Goal: Use online tool/utility: Utilize a website feature to perform a specific function

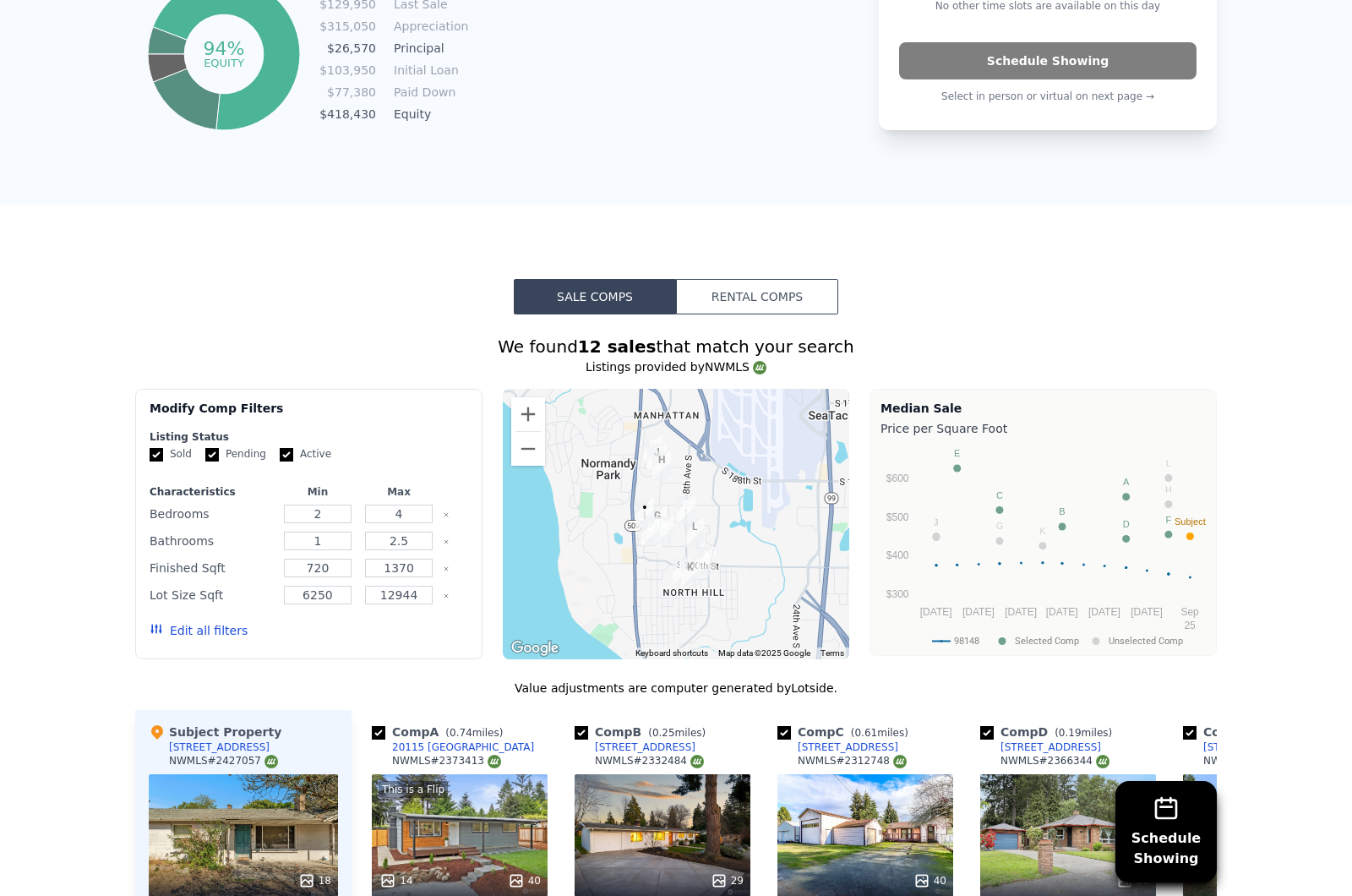
scroll to position [1069, 0]
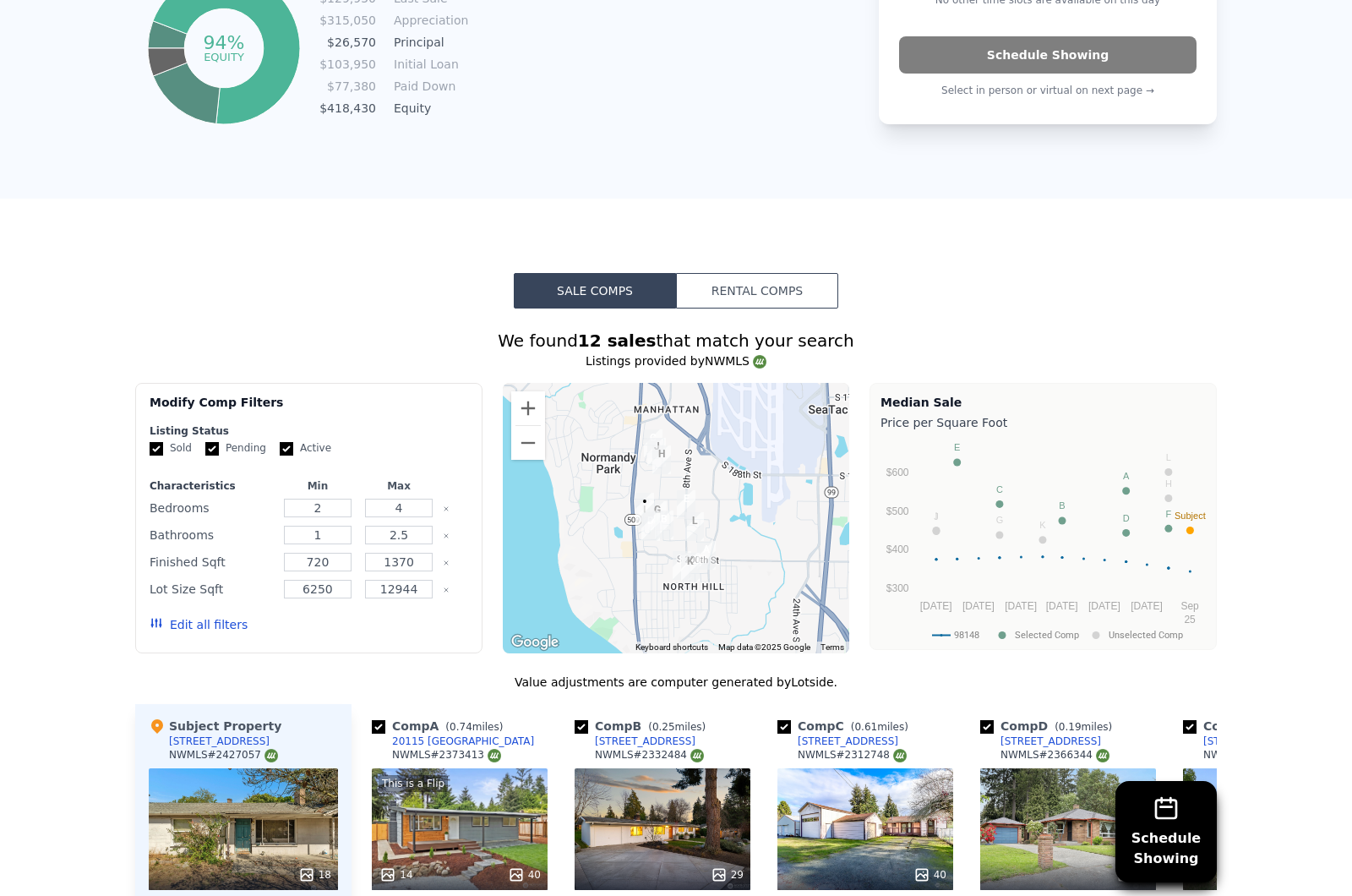
click at [201, 627] on button "Edit all filters" at bounding box center [199, 624] width 98 height 17
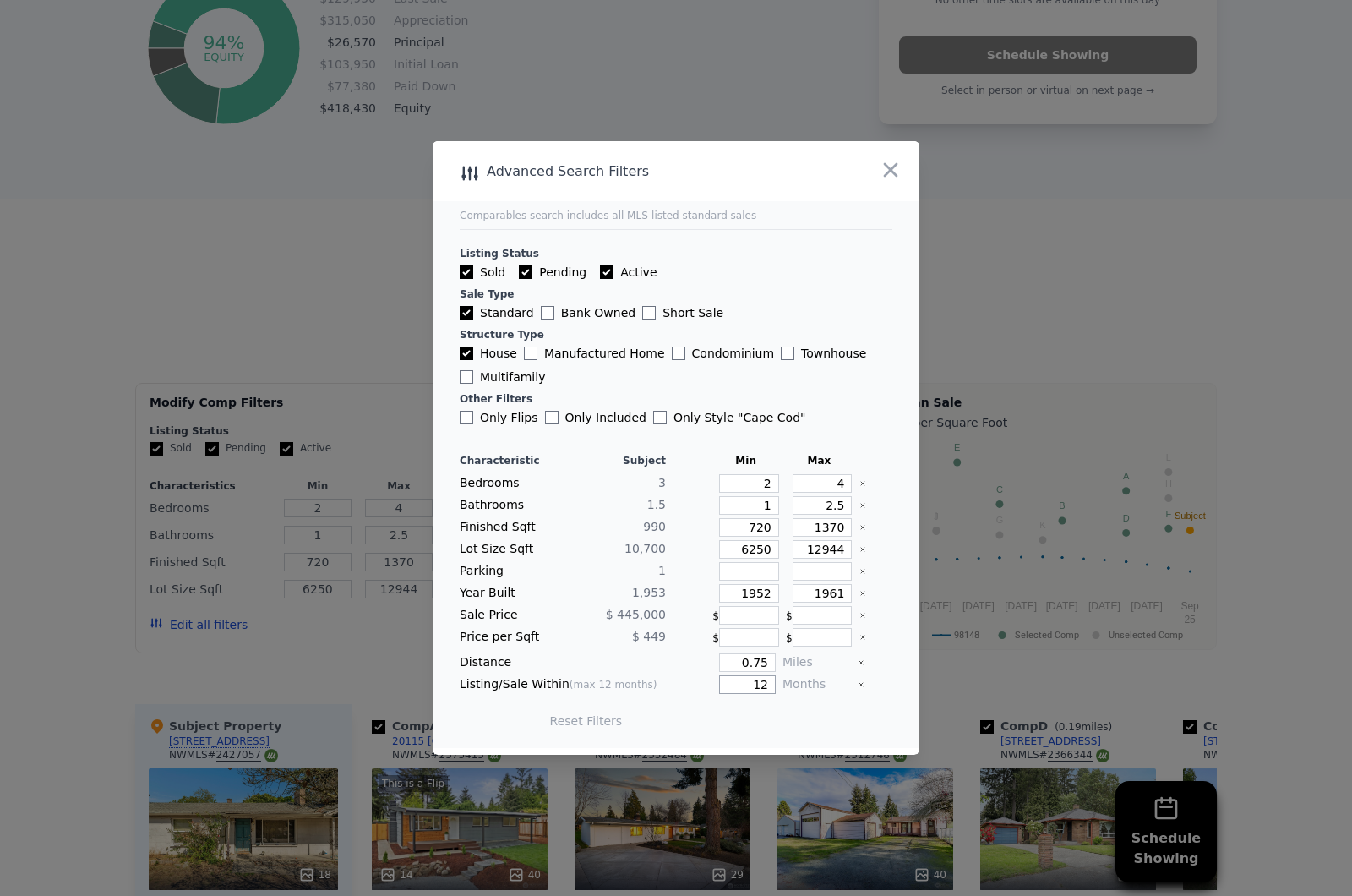
click at [757, 693] on input "12" at bounding box center [747, 684] width 56 height 19
type input "1"
type input "6"
click at [772, 672] on input "0.75" at bounding box center [747, 662] width 56 height 19
click at [817, 732] on button "Update Search" at bounding box center [770, 721] width 128 height 23
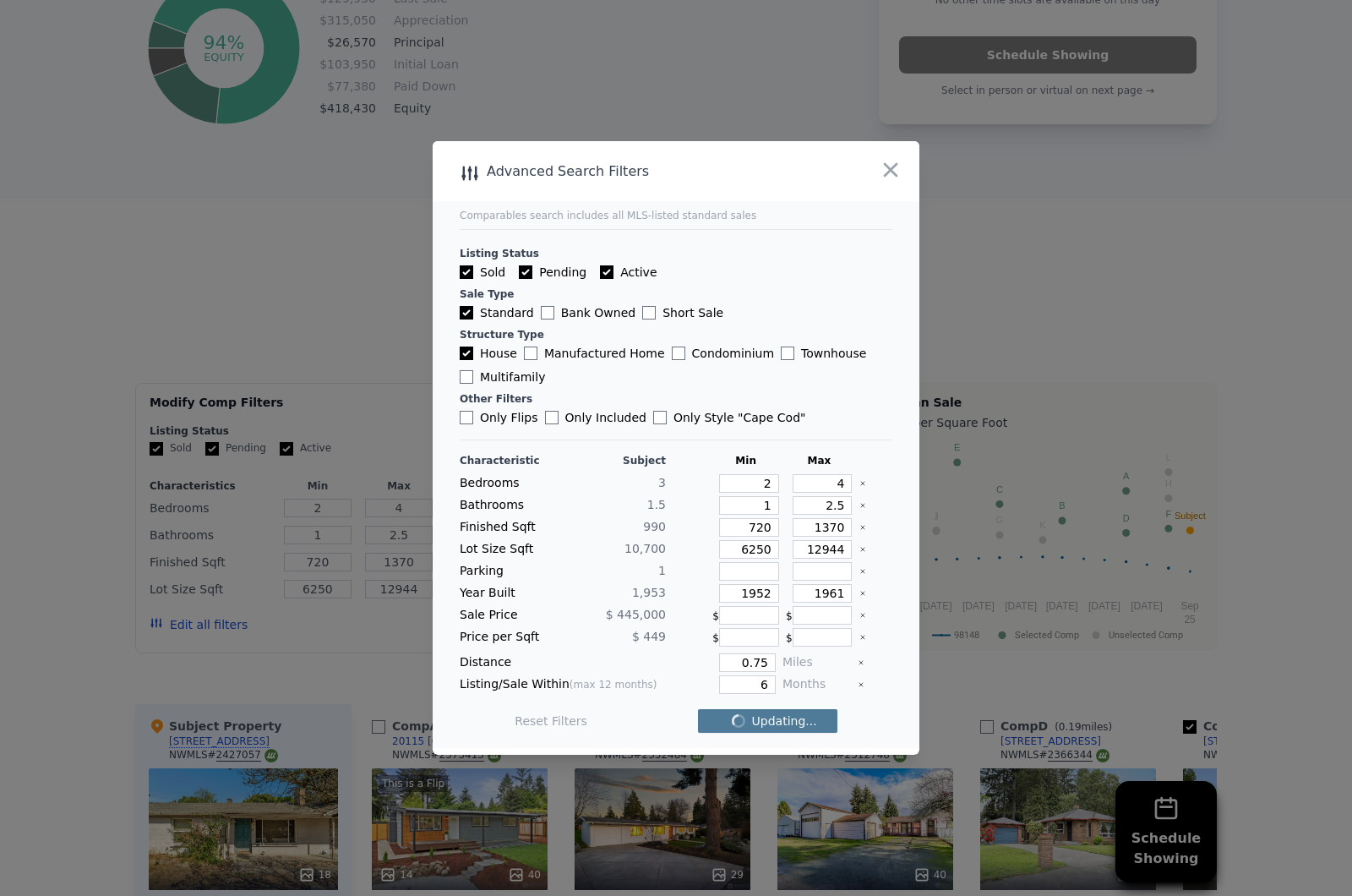
checkbox input "false"
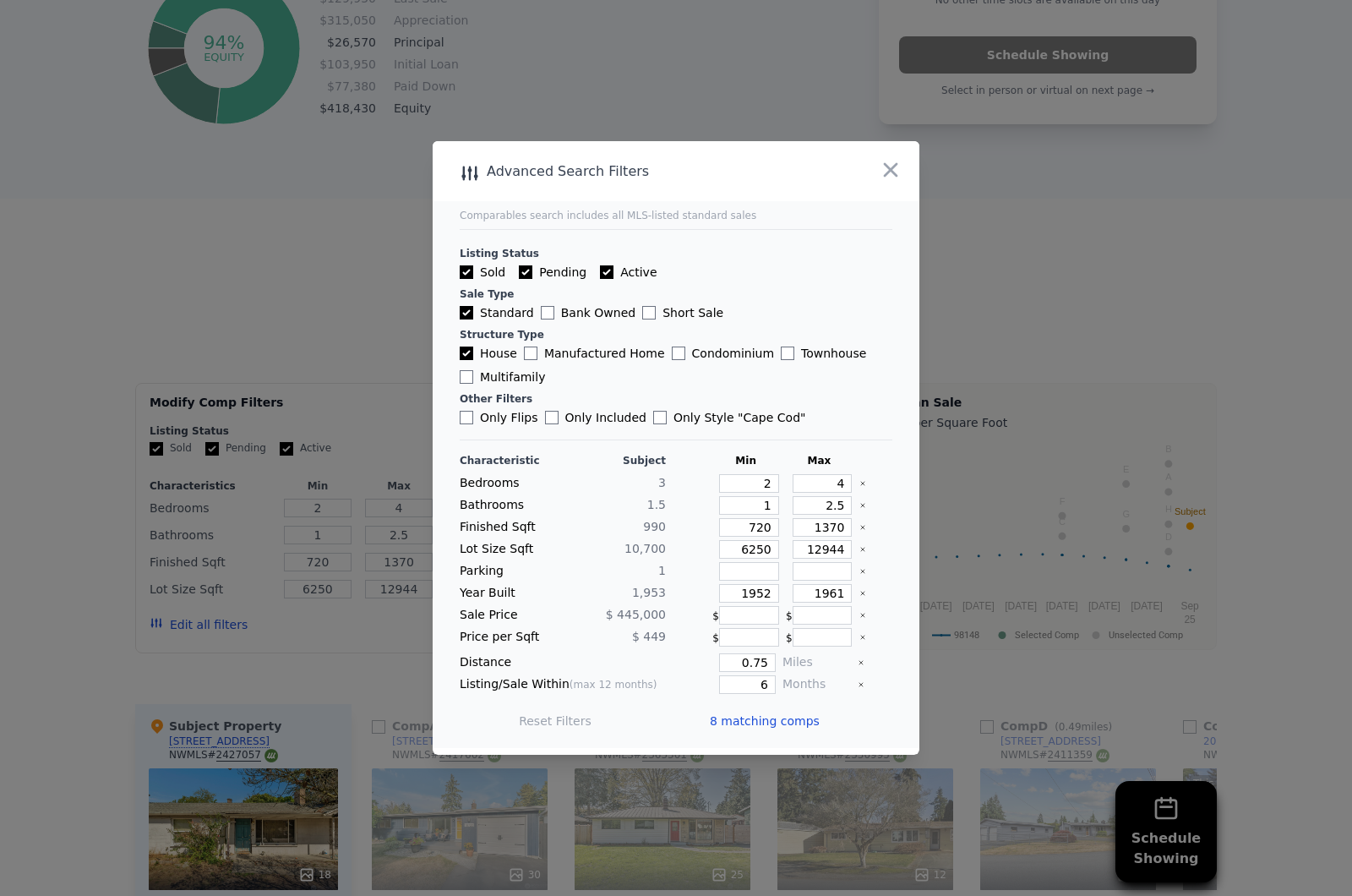
click at [896, 177] on icon "button" at bounding box center [891, 169] width 15 height 15
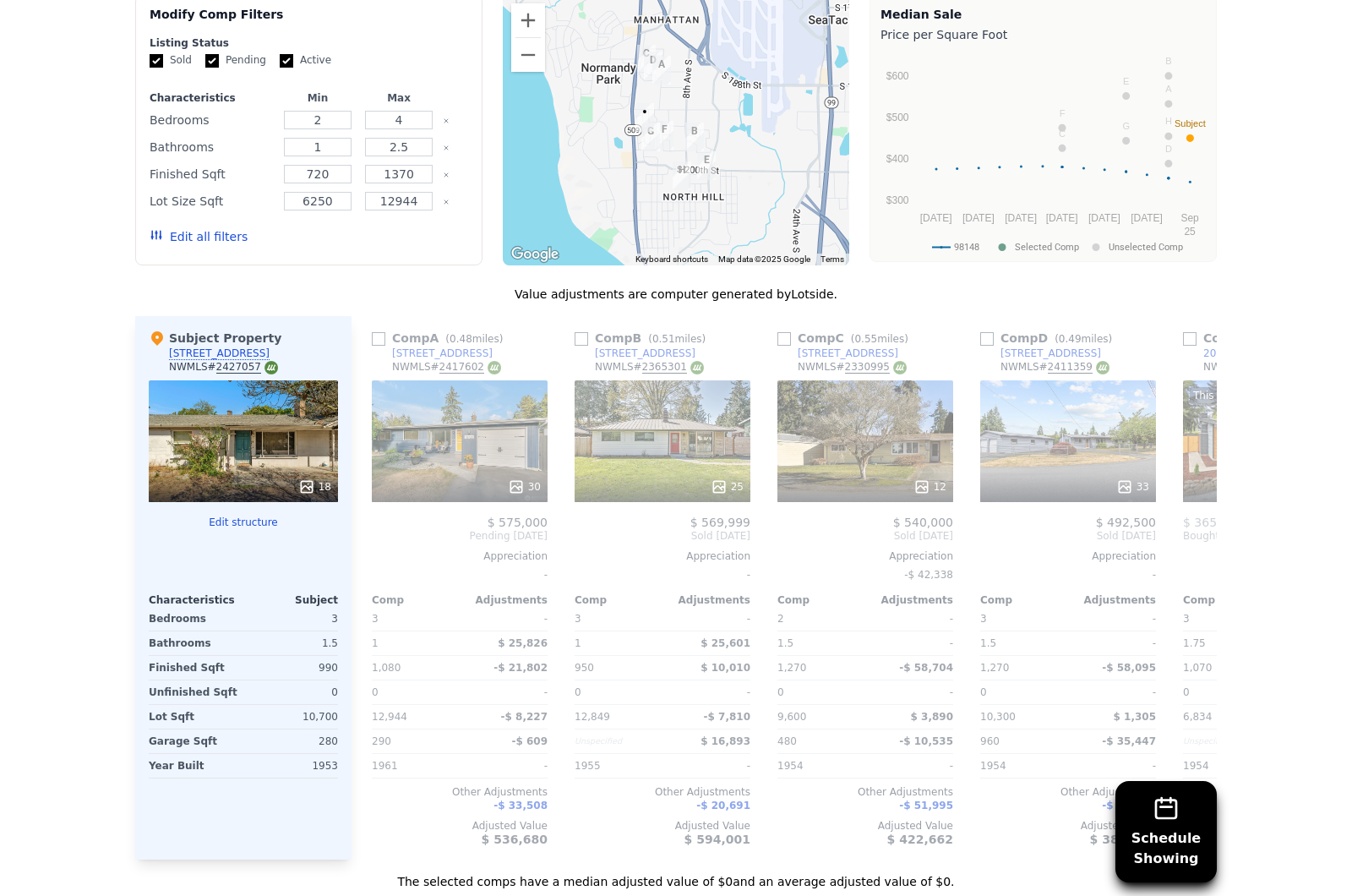
scroll to position [1457, 0]
click at [660, 463] on div "25" at bounding box center [662, 440] width 175 height 122
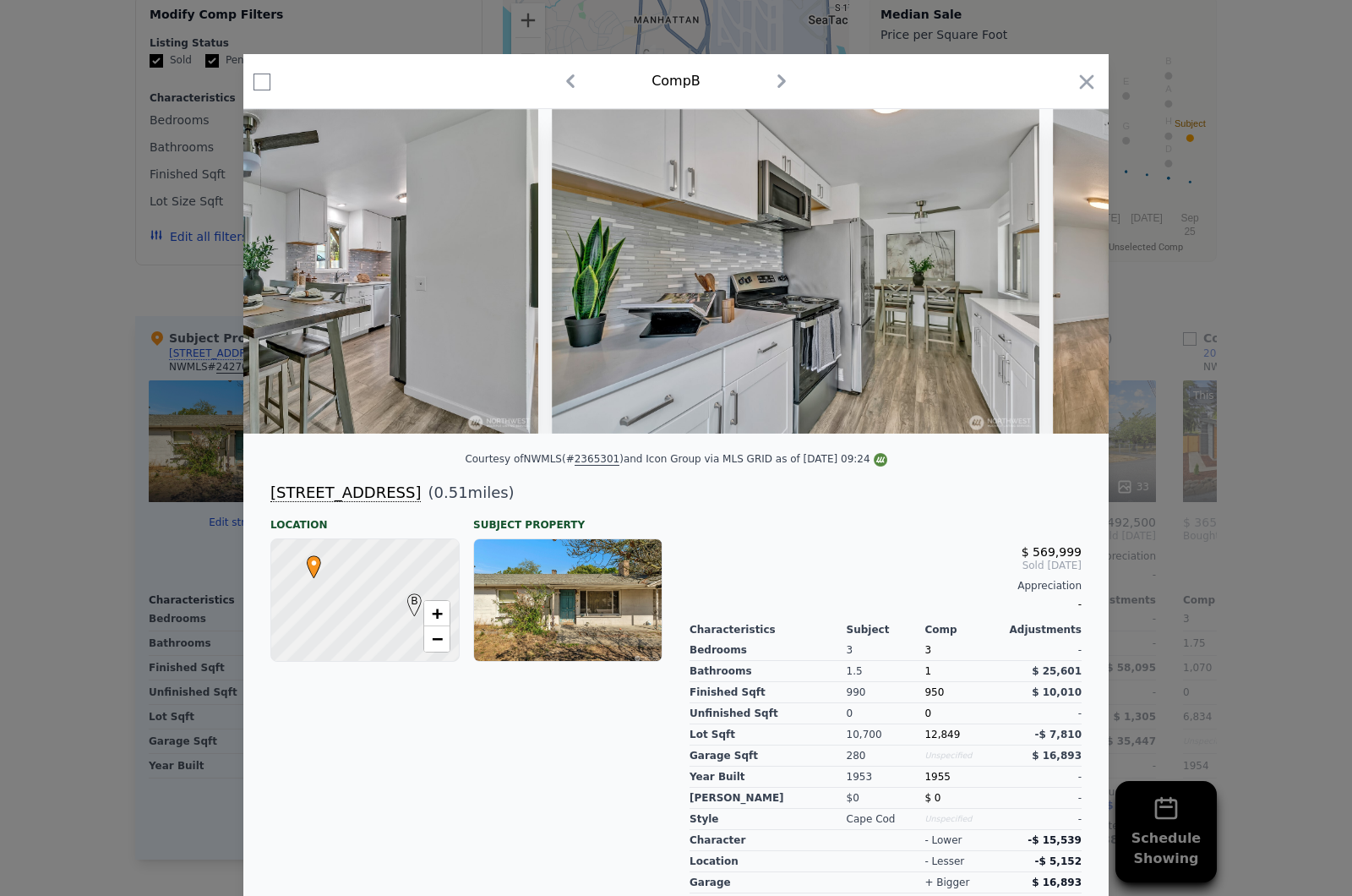
scroll to position [0, 5704]
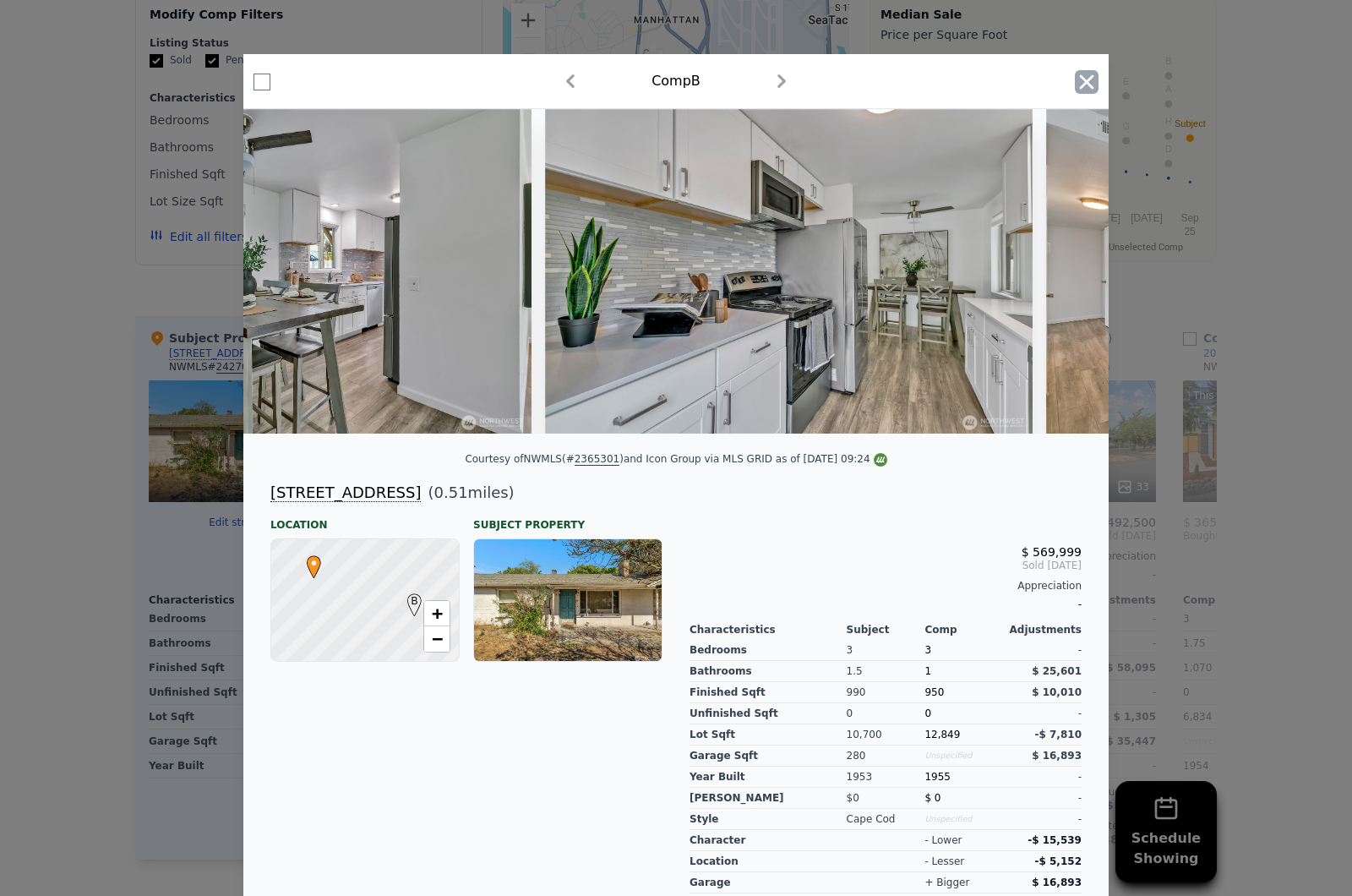
click at [1089, 79] on icon "button" at bounding box center [1087, 82] width 23 height 23
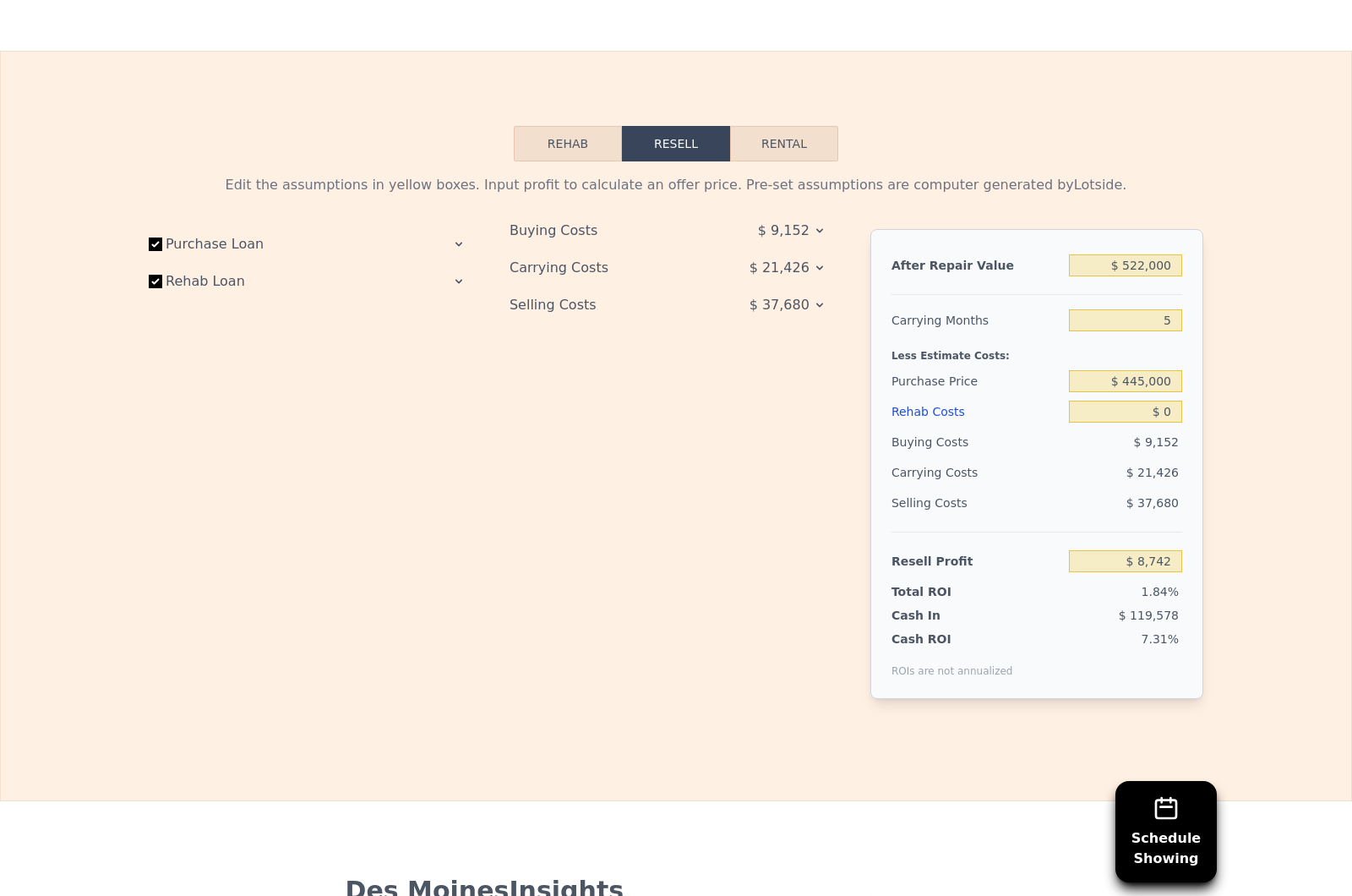
scroll to position [2371, 0]
click at [1176, 409] on input "$ 0" at bounding box center [1126, 410] width 113 height 22
type input "$ 8"
type input "$ 8,734"
type input "$ 80"
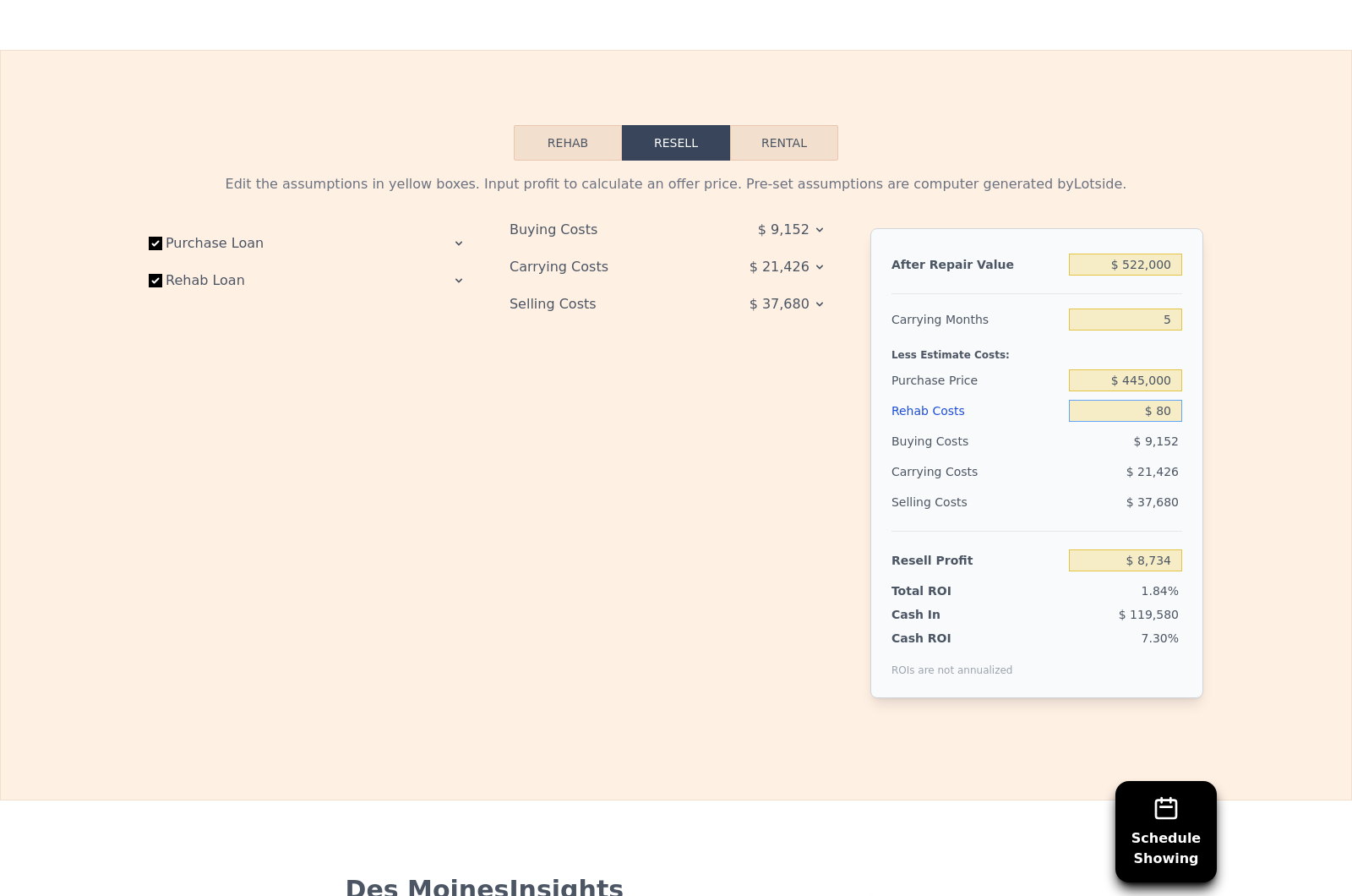
type input "$ 8,656"
type input "$ 800"
type input "$ 7,899"
type input "$ 8,000"
type input "$ 294"
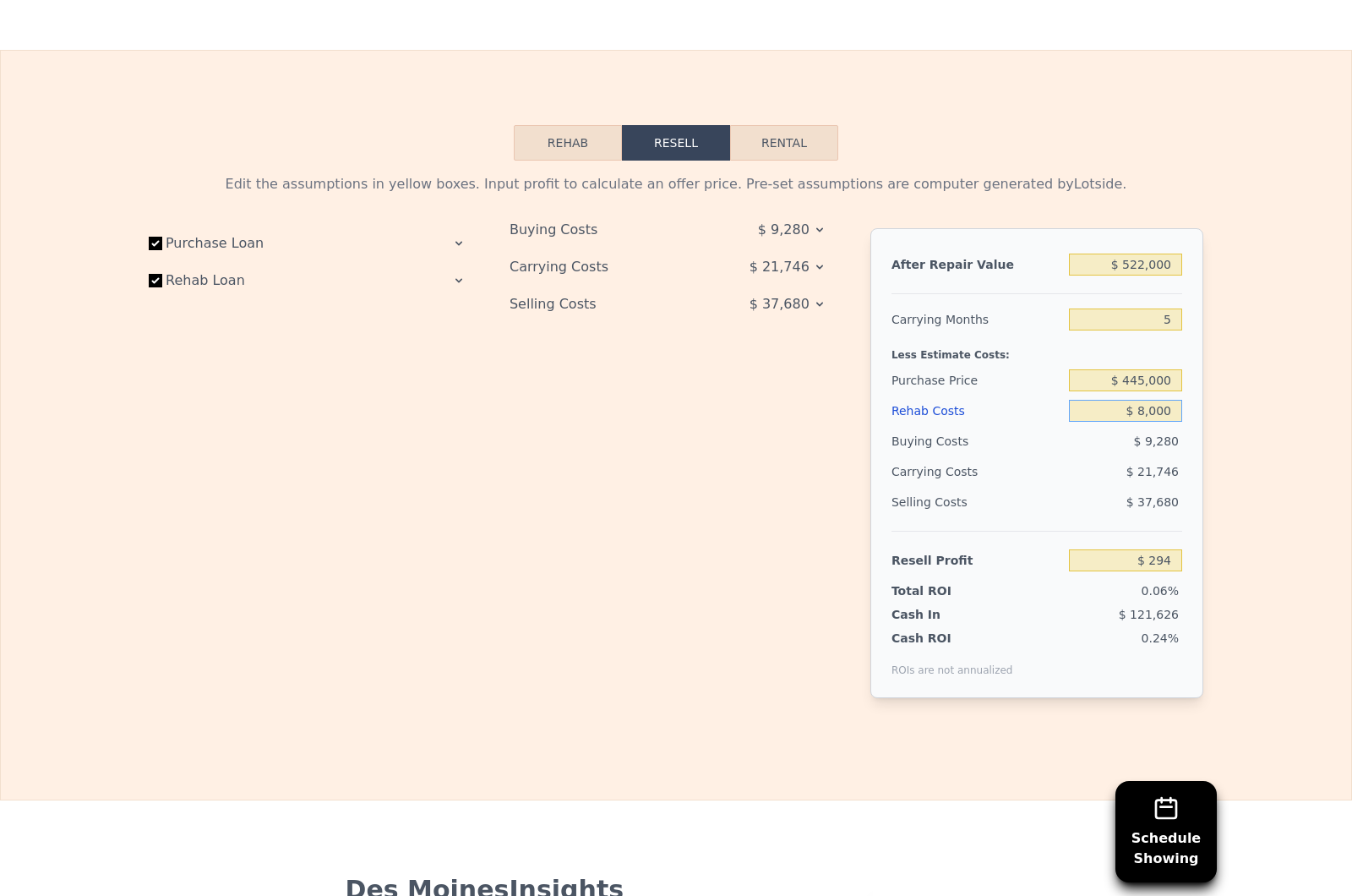
type input "$ 80,000"
type input "-$ 75,738"
click at [1024, 503] on div "Selling Costs" at bounding box center [976, 502] width 170 height 30
click at [1177, 264] on input "$ 522,000" at bounding box center [1126, 264] width 113 height 22
type input "$ 52,200"
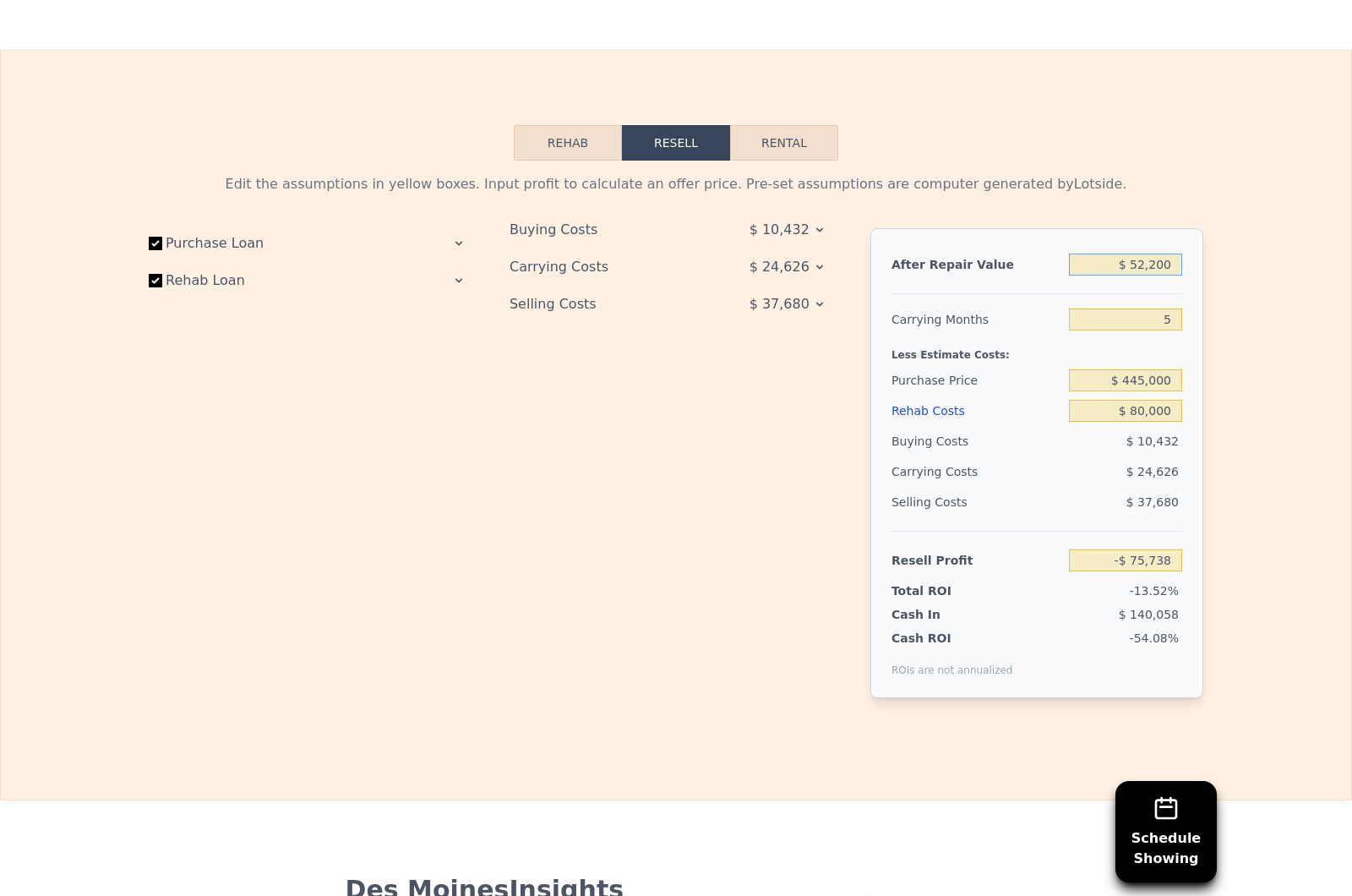
type input "-$ 511,338"
type input "$ 5,220"
type input "-$ 554,899"
type input "$ 522"
type input "-$ 559,254"
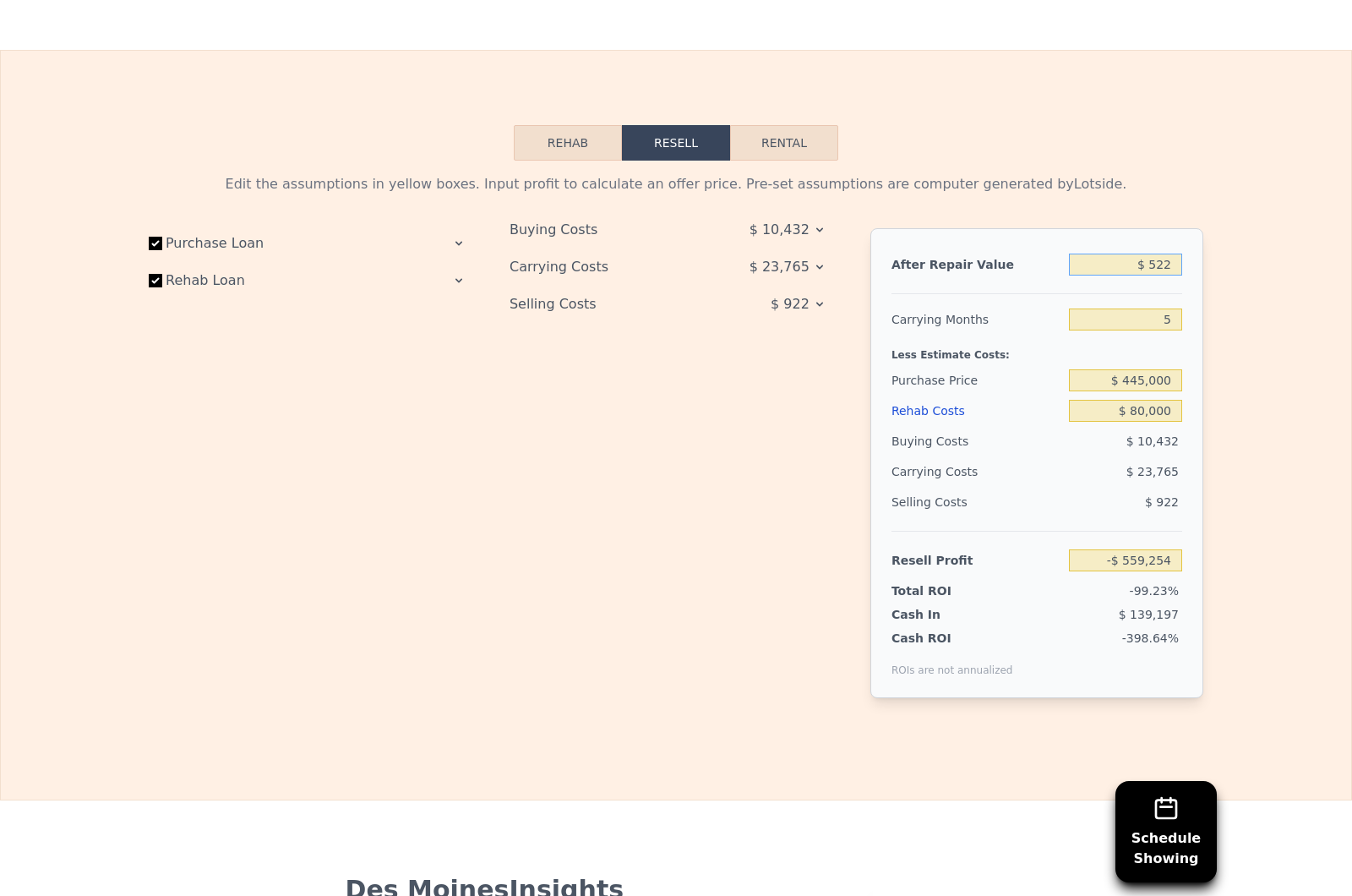
type input "$ 52"
type input "-$ 559,689"
type input "$ 520"
type input "-$ 559,256"
type input "$ 5,200"
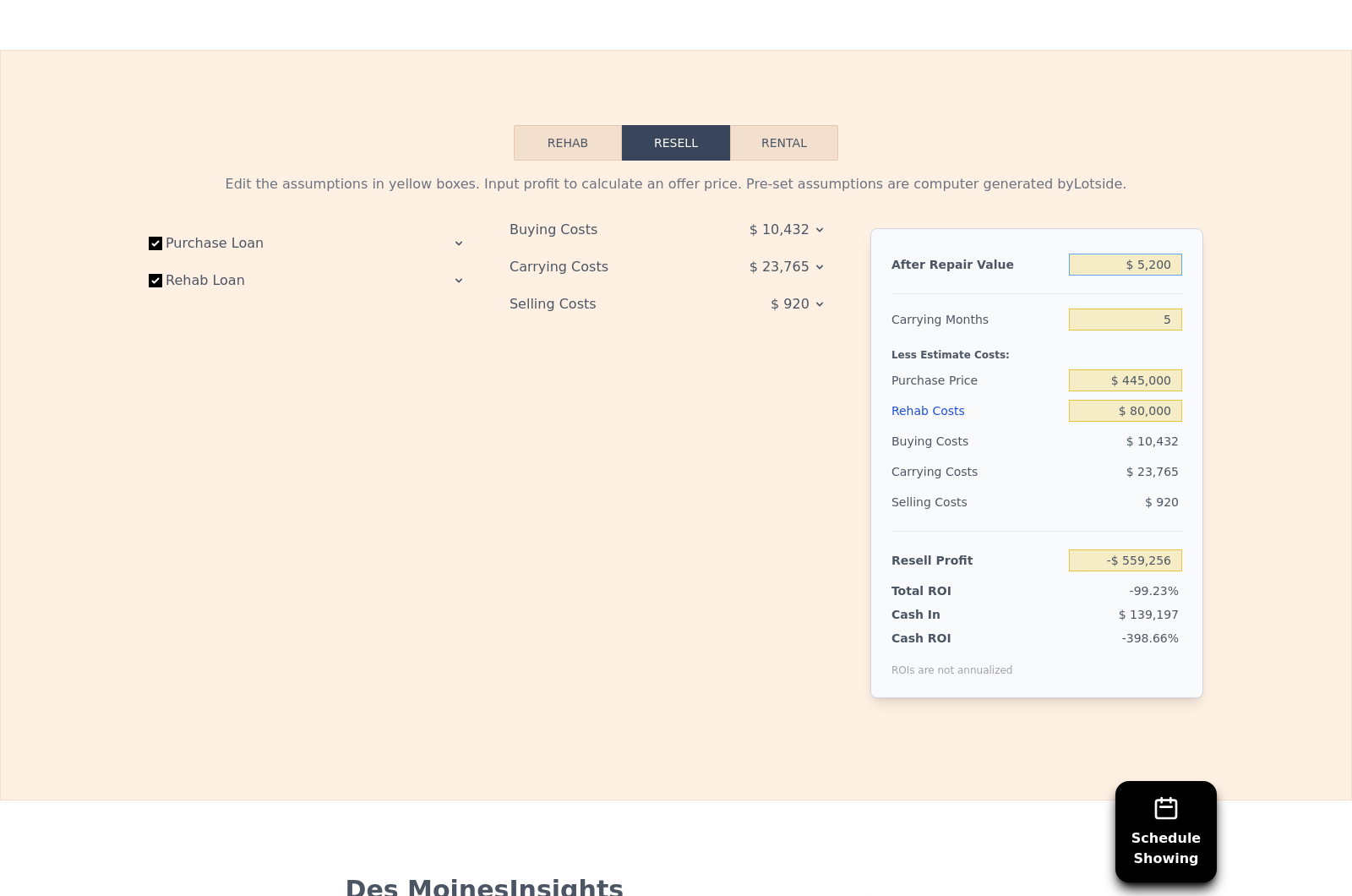
type input "-$ 554,917"
type input "$ 52,000"
type input "-$ 511,524"
type input "$ 520,000"
type input "-$ 77,593"
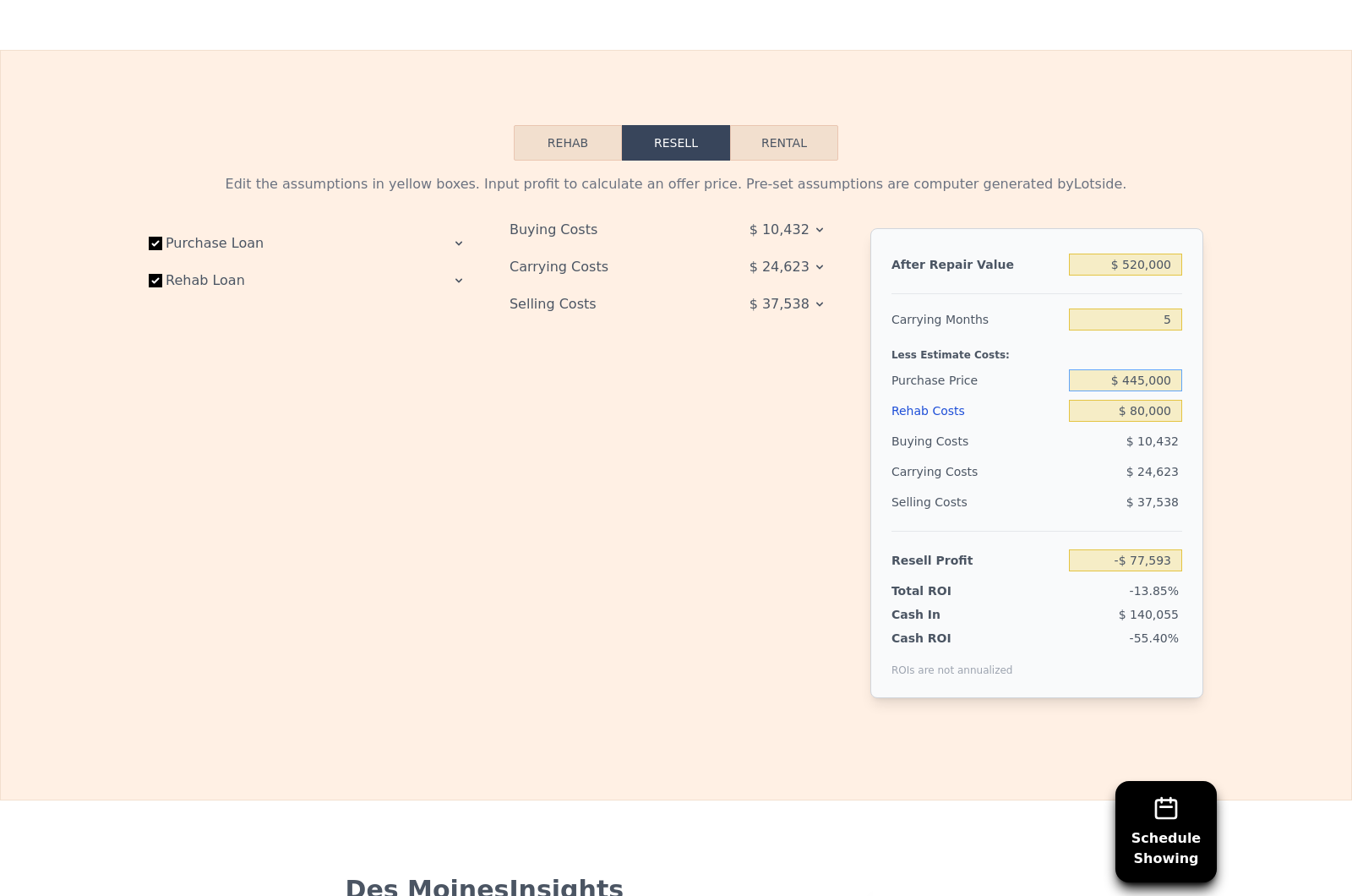
click at [1176, 380] on input "$ 445,000" at bounding box center [1126, 380] width 113 height 22
type input "$ 4"
type input "$ 350,000"
type input "$ 23,043"
click at [1177, 318] on input "5" at bounding box center [1126, 319] width 113 height 22
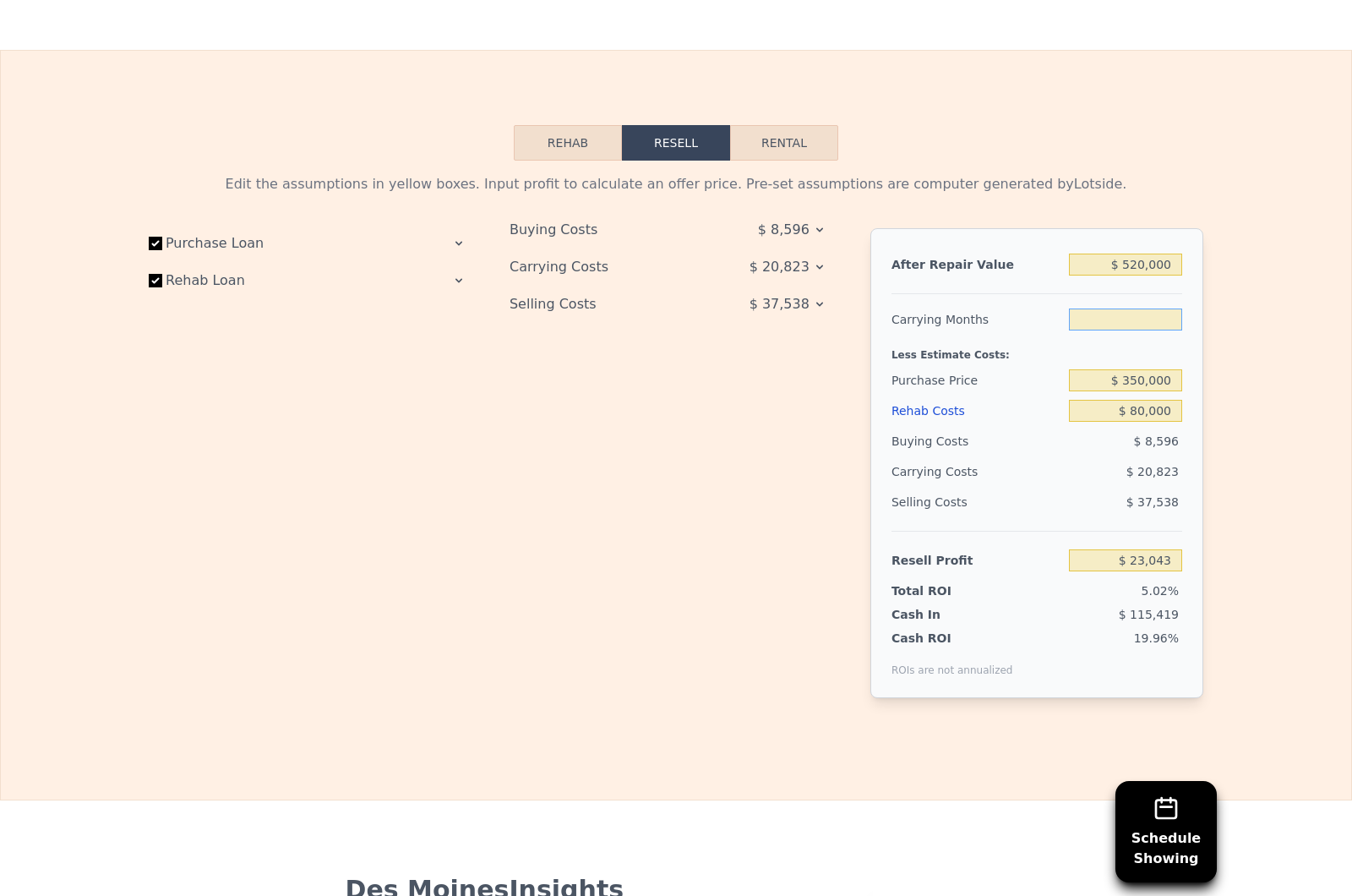
type input "4"
type input "$ 27,209"
type input "4"
click at [732, 489] on div "Buying Costs $ 8,596 Carrying Costs $ 16,657 Selling Costs $ 37,538" at bounding box center [676, 476] width 334 height 497
click at [1178, 317] on input "4" at bounding box center [1126, 319] width 113 height 22
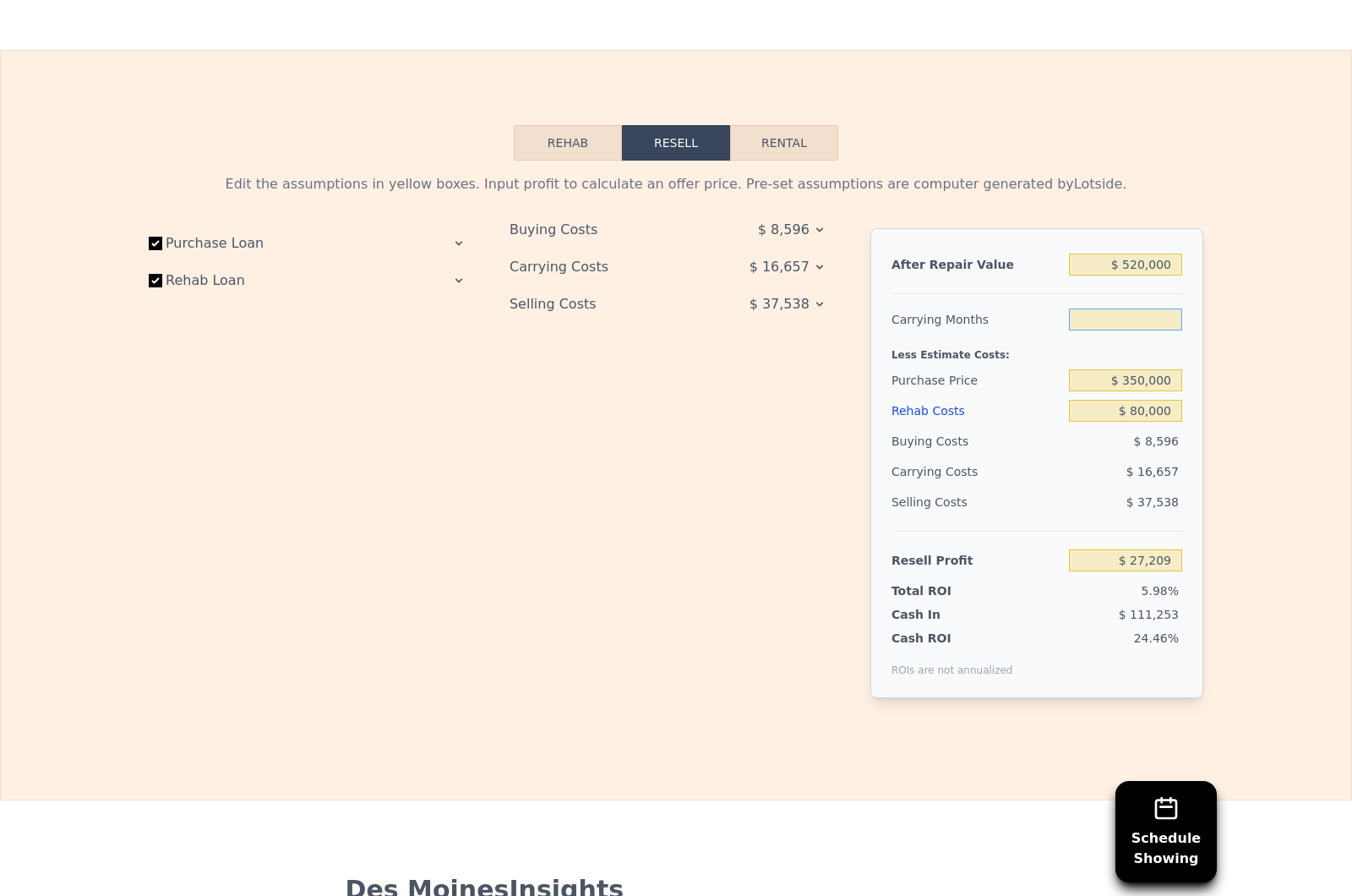
type input "5"
type input "$ 23,043"
type input "5"
click at [703, 509] on div "Buying Costs $ 8,596 Carrying Costs $ 20,823 Selling Costs $ 37,538" at bounding box center [676, 476] width 334 height 497
click at [157, 283] on input "Rehab Loan" at bounding box center [156, 280] width 14 height 14
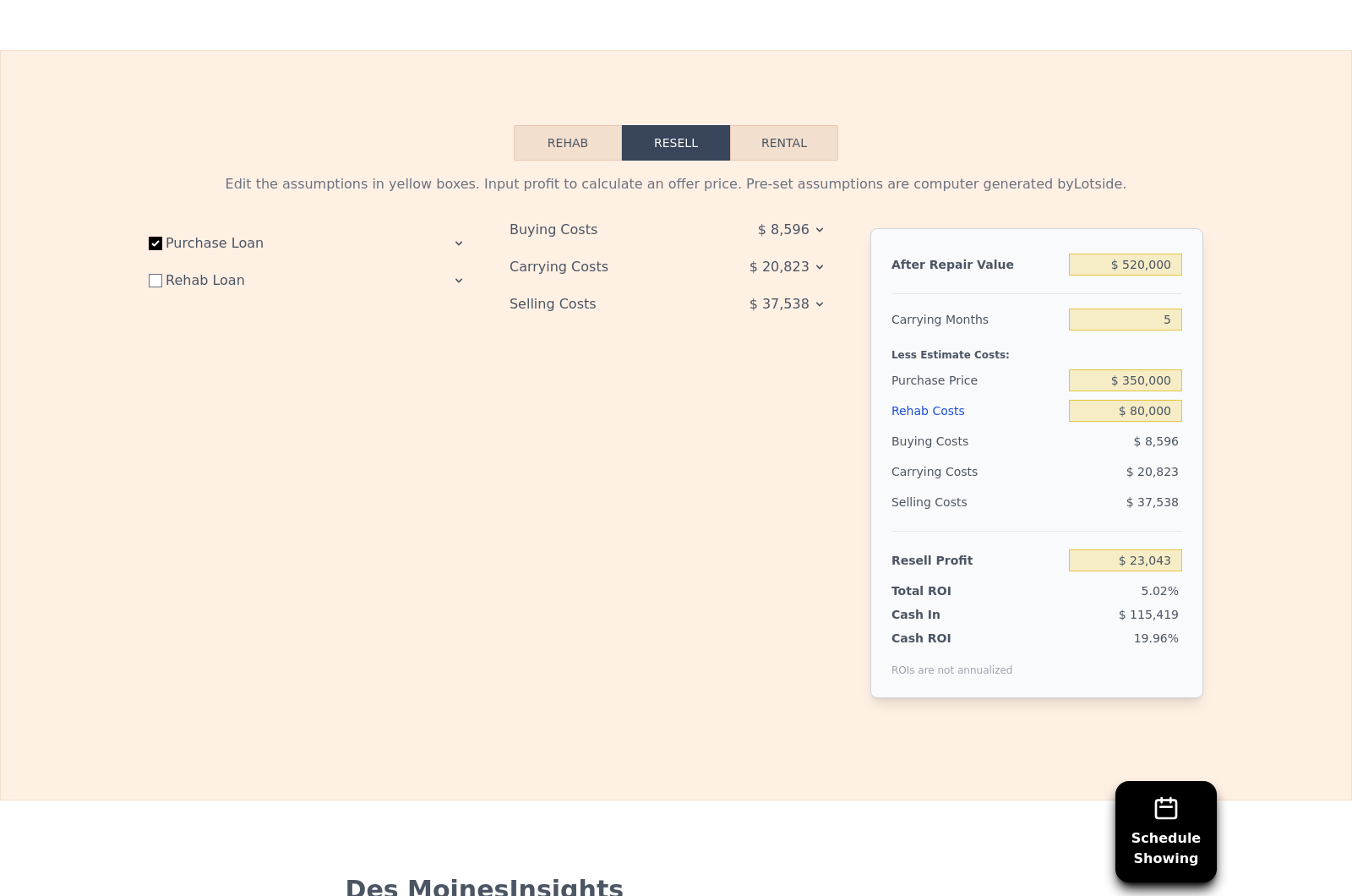
checkbox input "false"
type input "$ 27,523"
click at [575, 149] on button "Rehab" at bounding box center [568, 142] width 108 height 35
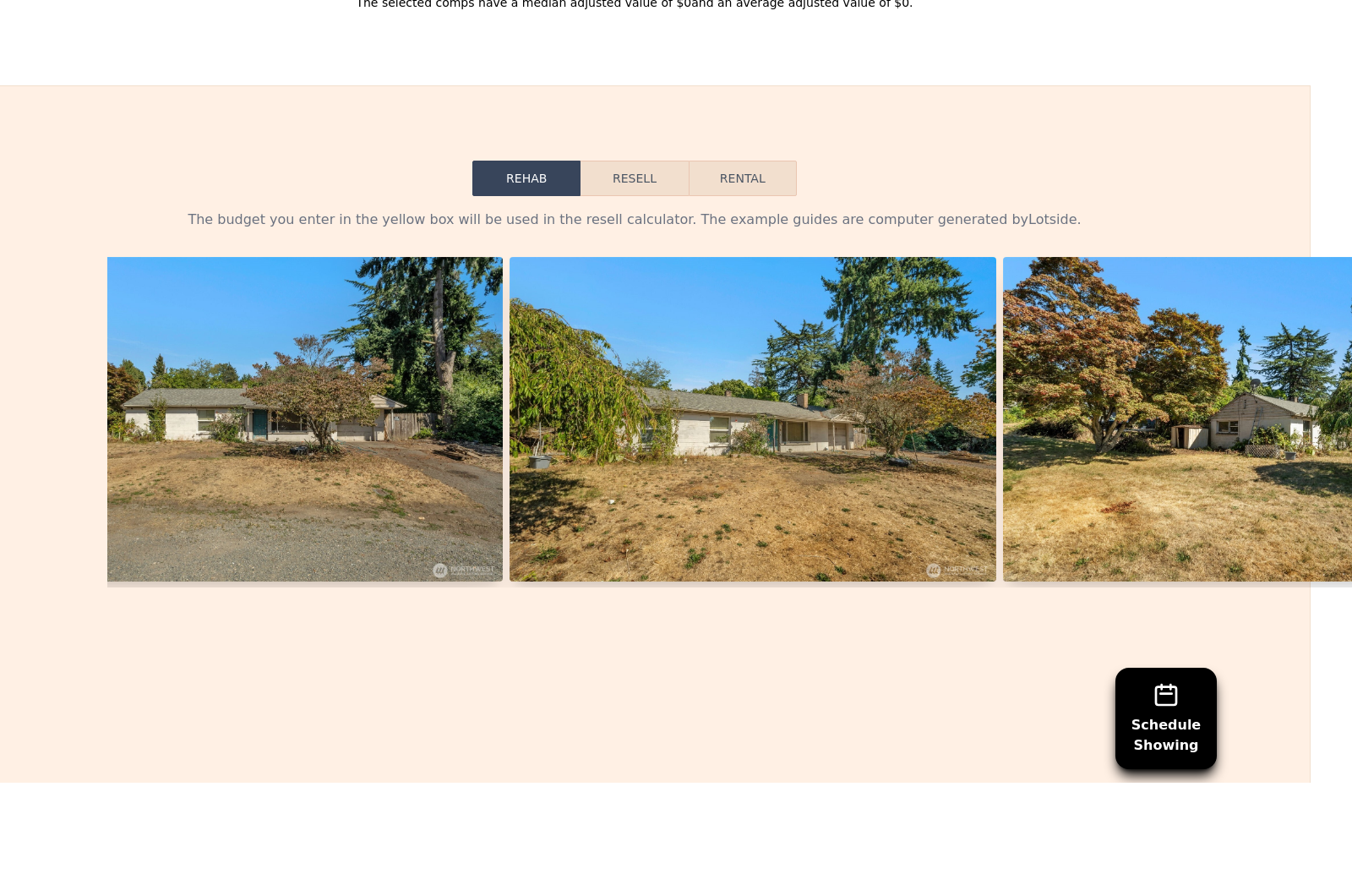
scroll to position [2229, 42]
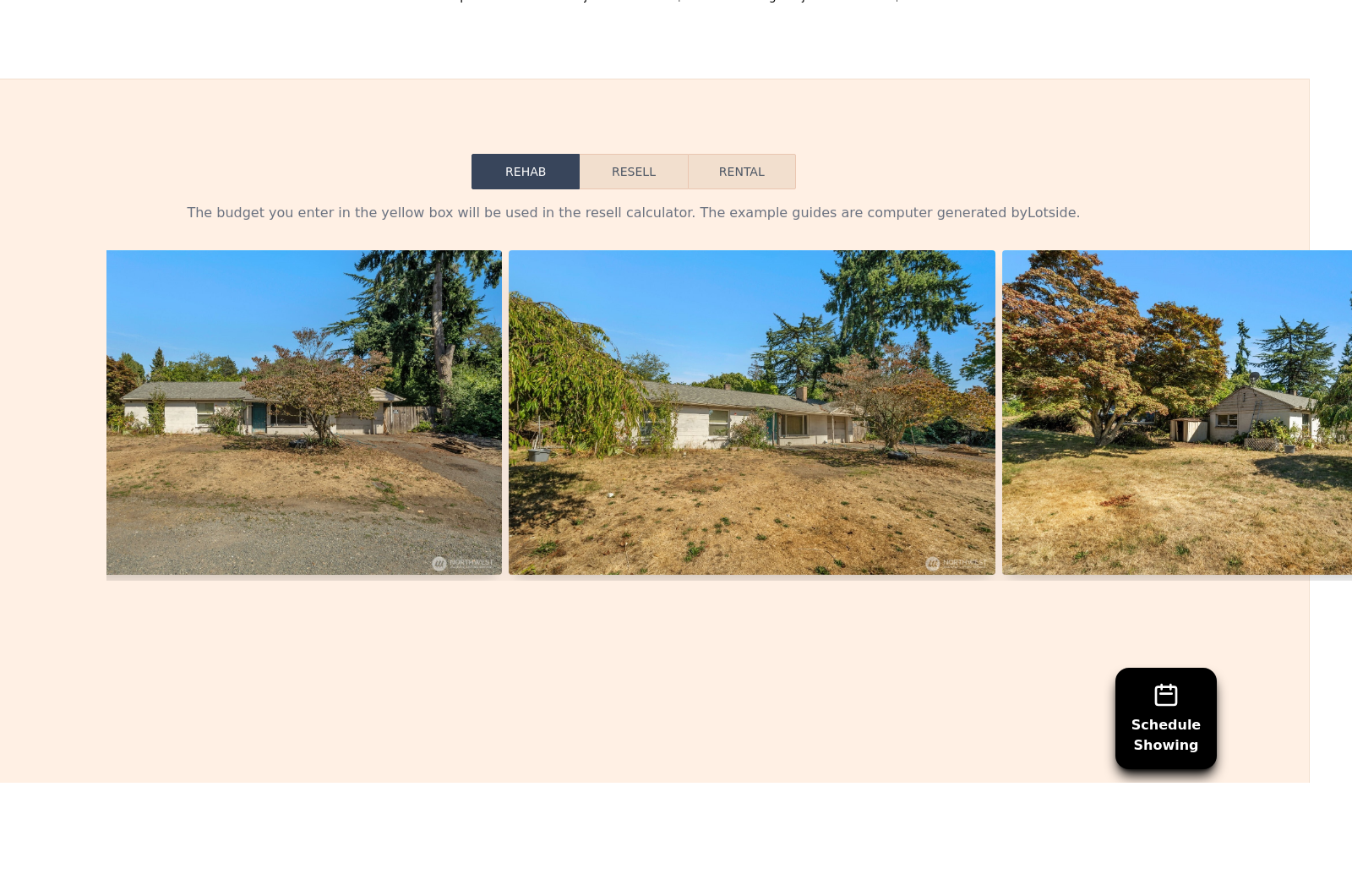
click at [655, 267] on button "Resell" at bounding box center [633, 284] width 107 height 35
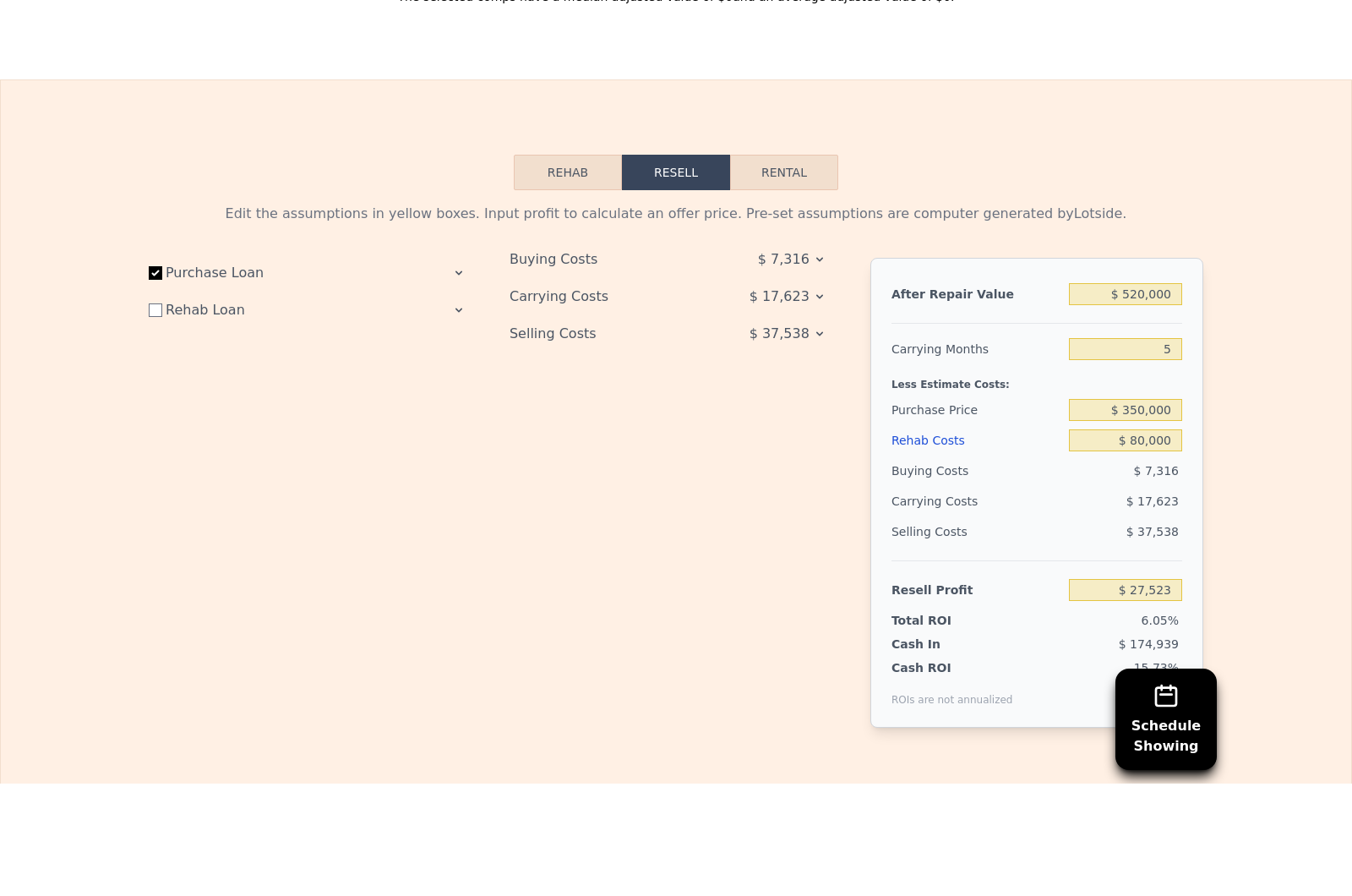
click at [157, 416] on input "Rehab Loan" at bounding box center [156, 423] width 14 height 14
checkbox input "true"
type input "$ 23,043"
click at [814, 365] on icon at bounding box center [820, 372] width 14 height 14
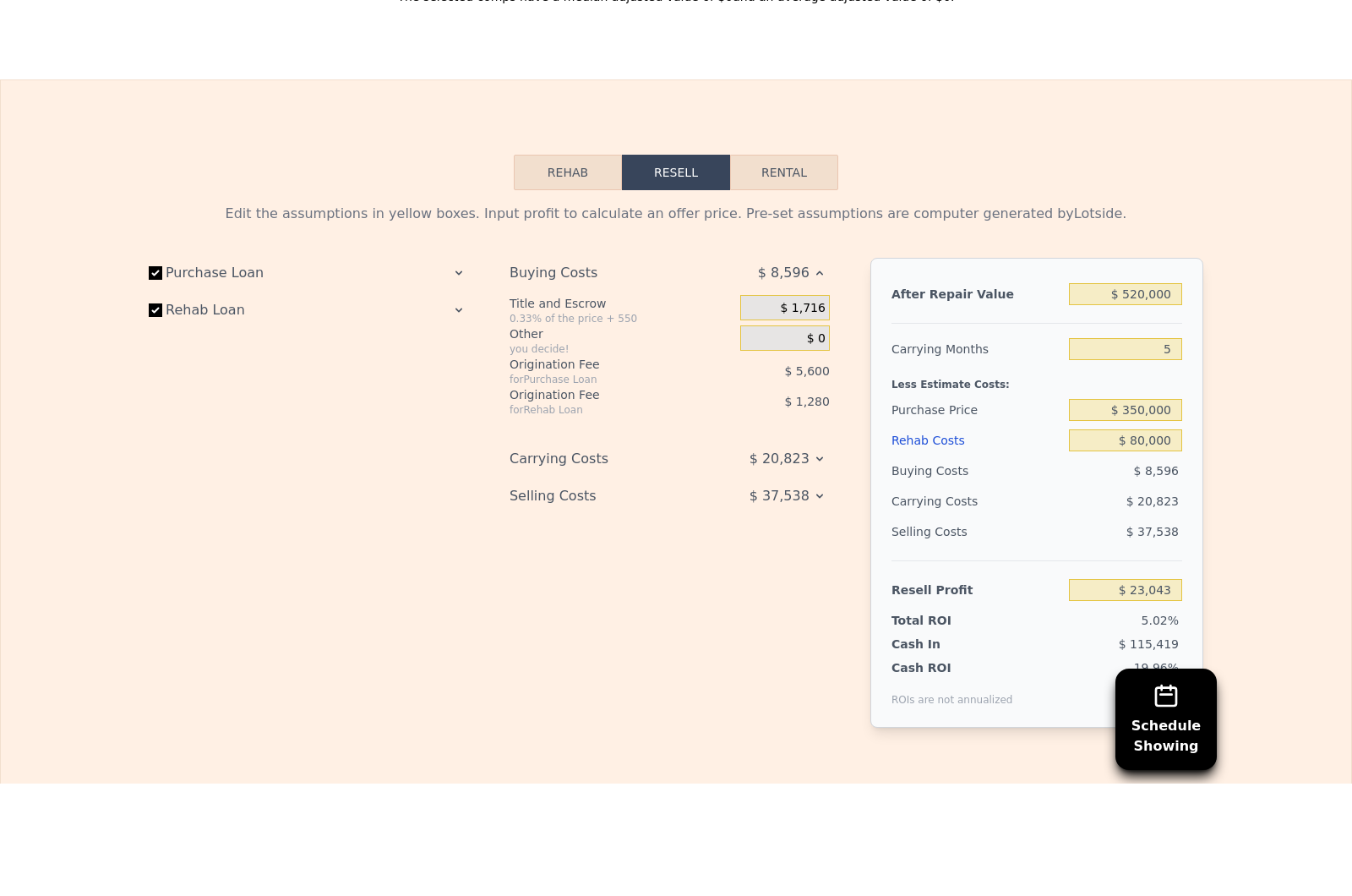
click at [818, 565] on icon at bounding box center [820, 572] width 14 height 14
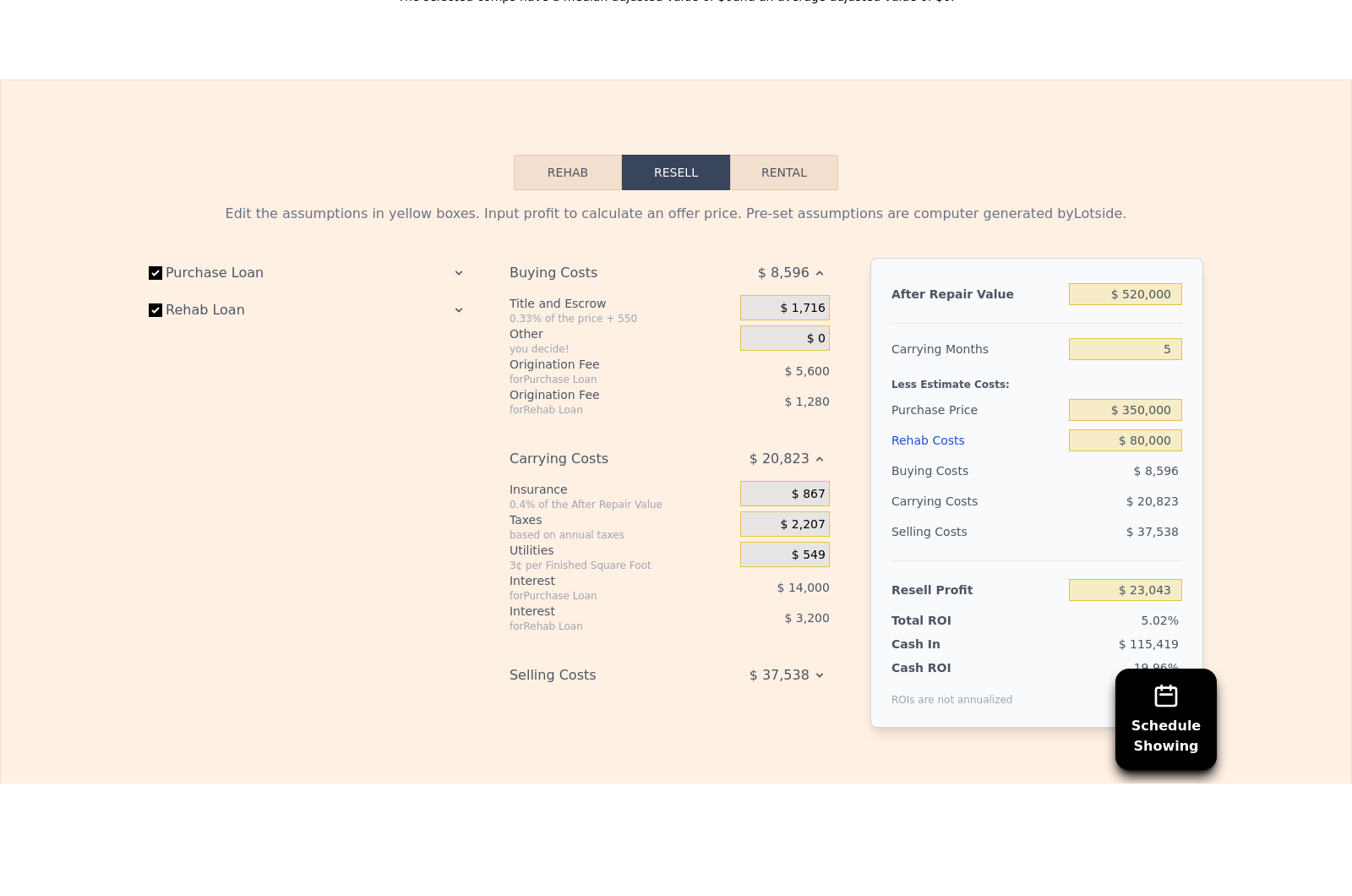
click at [822, 781] on icon at bounding box center [820, 788] width 14 height 14
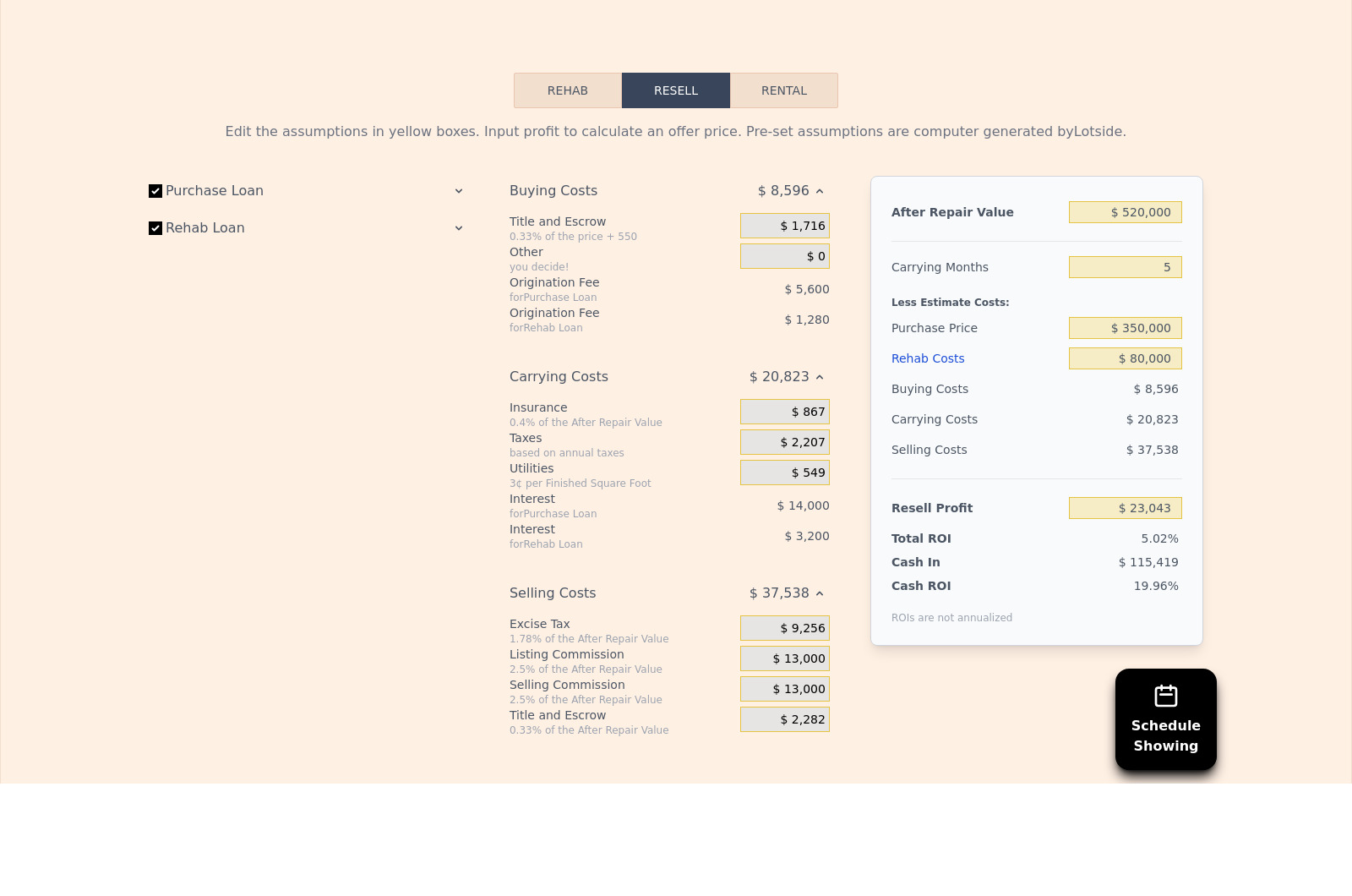
scroll to position [2312, 0]
click at [784, 764] on span "$ 13,000" at bounding box center [800, 771] width 53 height 16
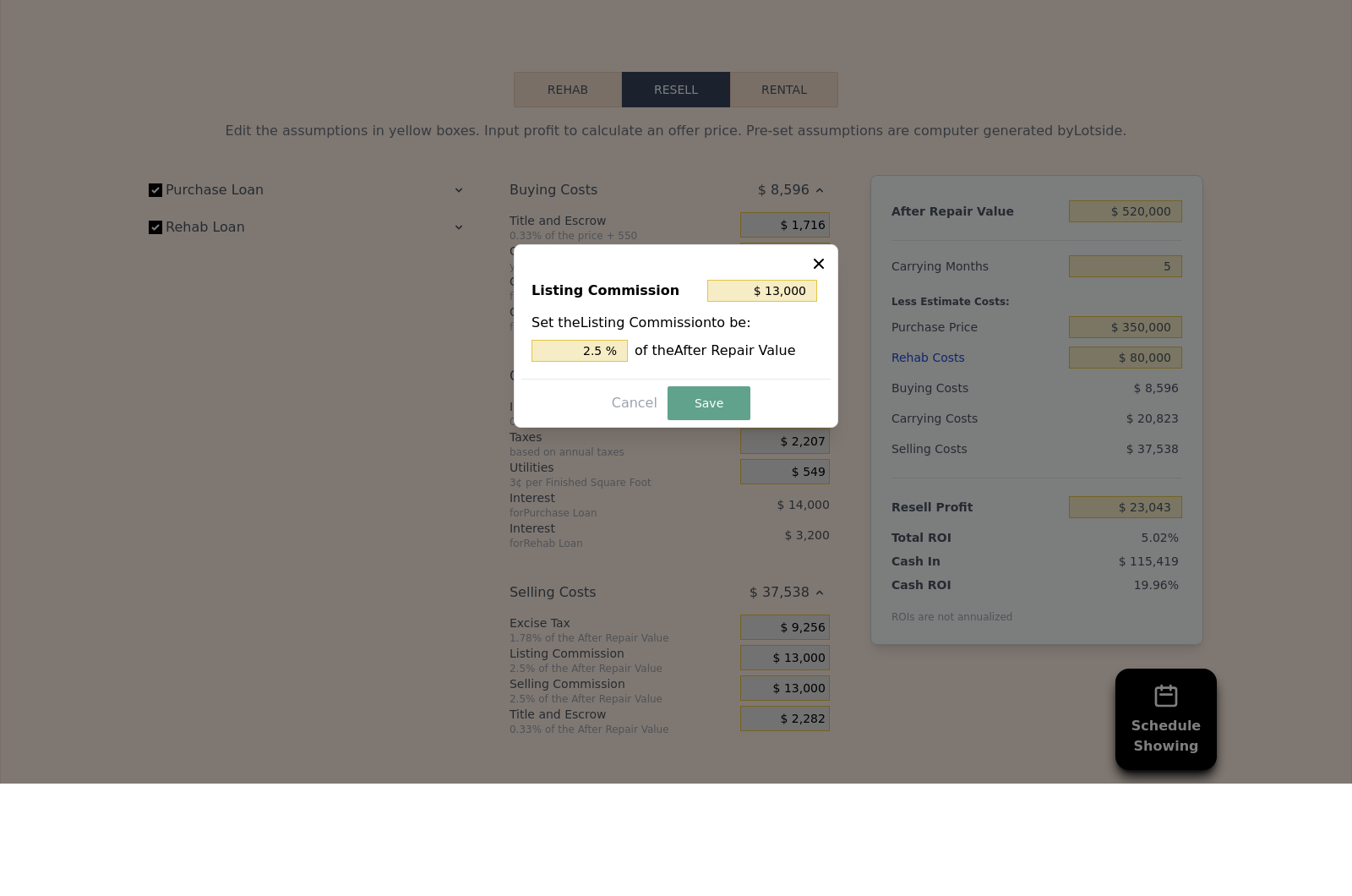
scroll to position [0, 0]
click at [579, 425] on div "Set the Listing Commission to be: 2.5 % of the After Repair Value" at bounding box center [676, 449] width 289 height 49
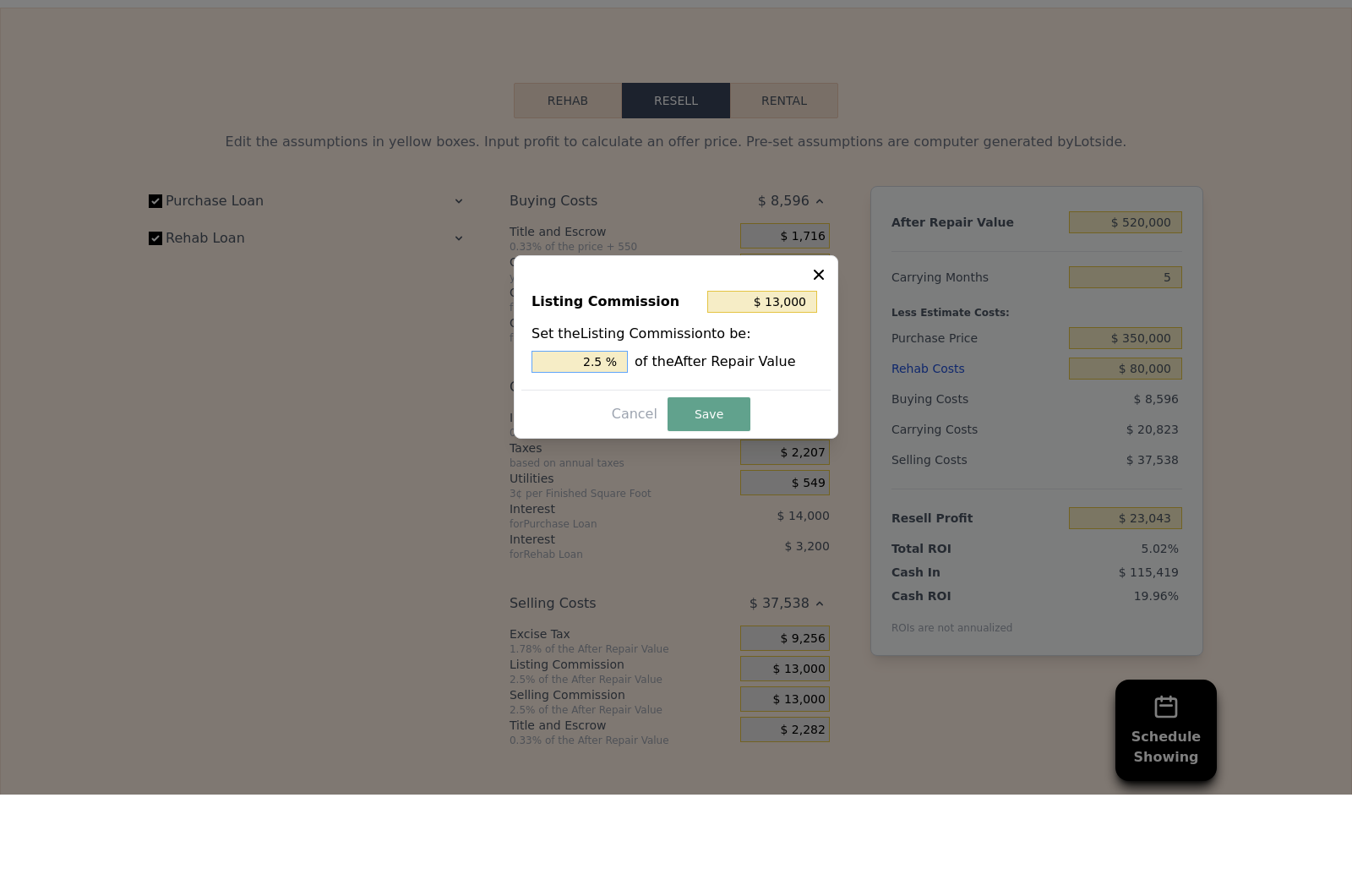
type input "$ 2,600"
type input ".5 %"
type input "$ 7,800"
type input "1.5 %"
click at [694, 499] on button "Save" at bounding box center [708, 515] width 83 height 34
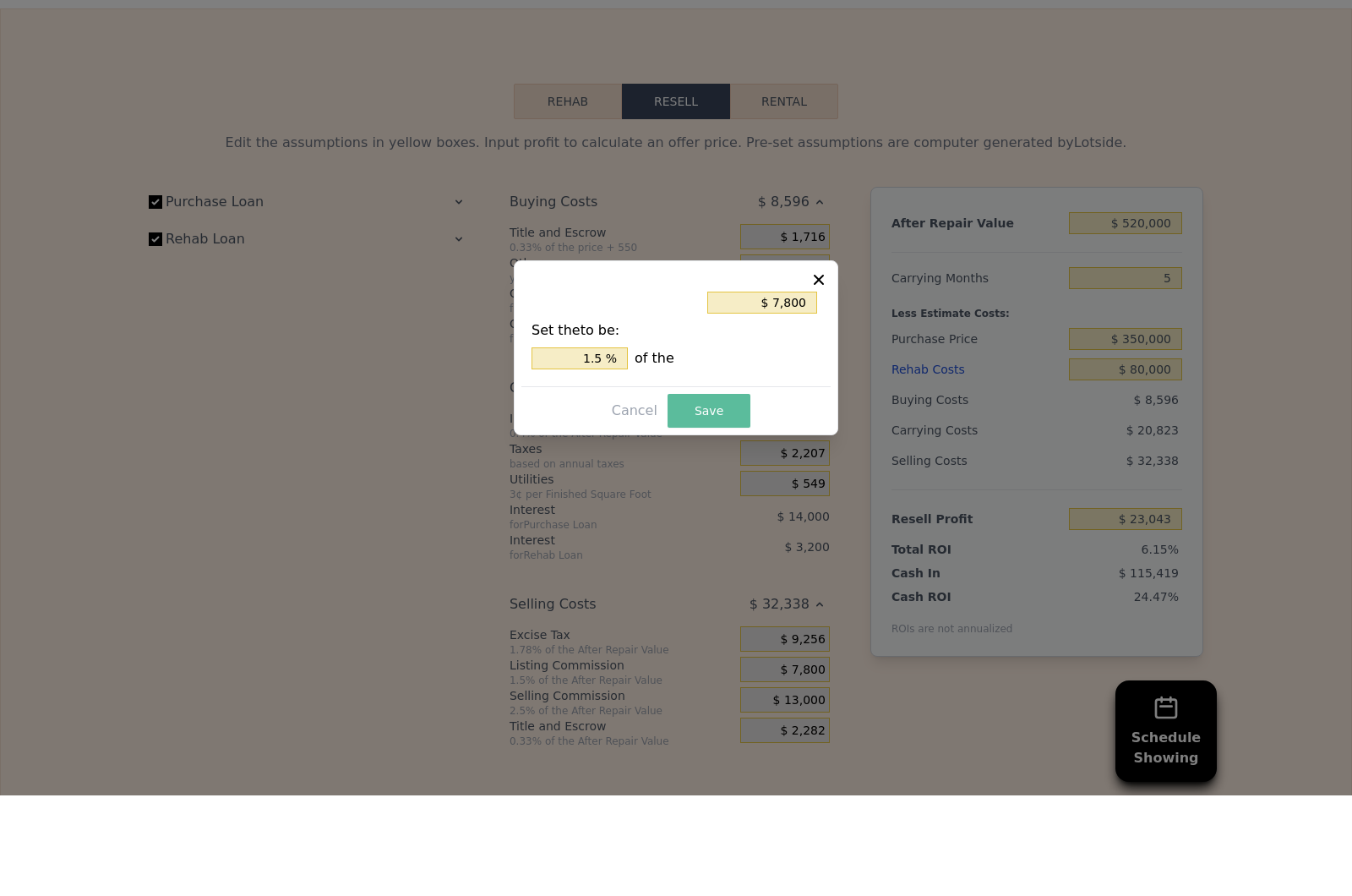
type input "$ 28,243"
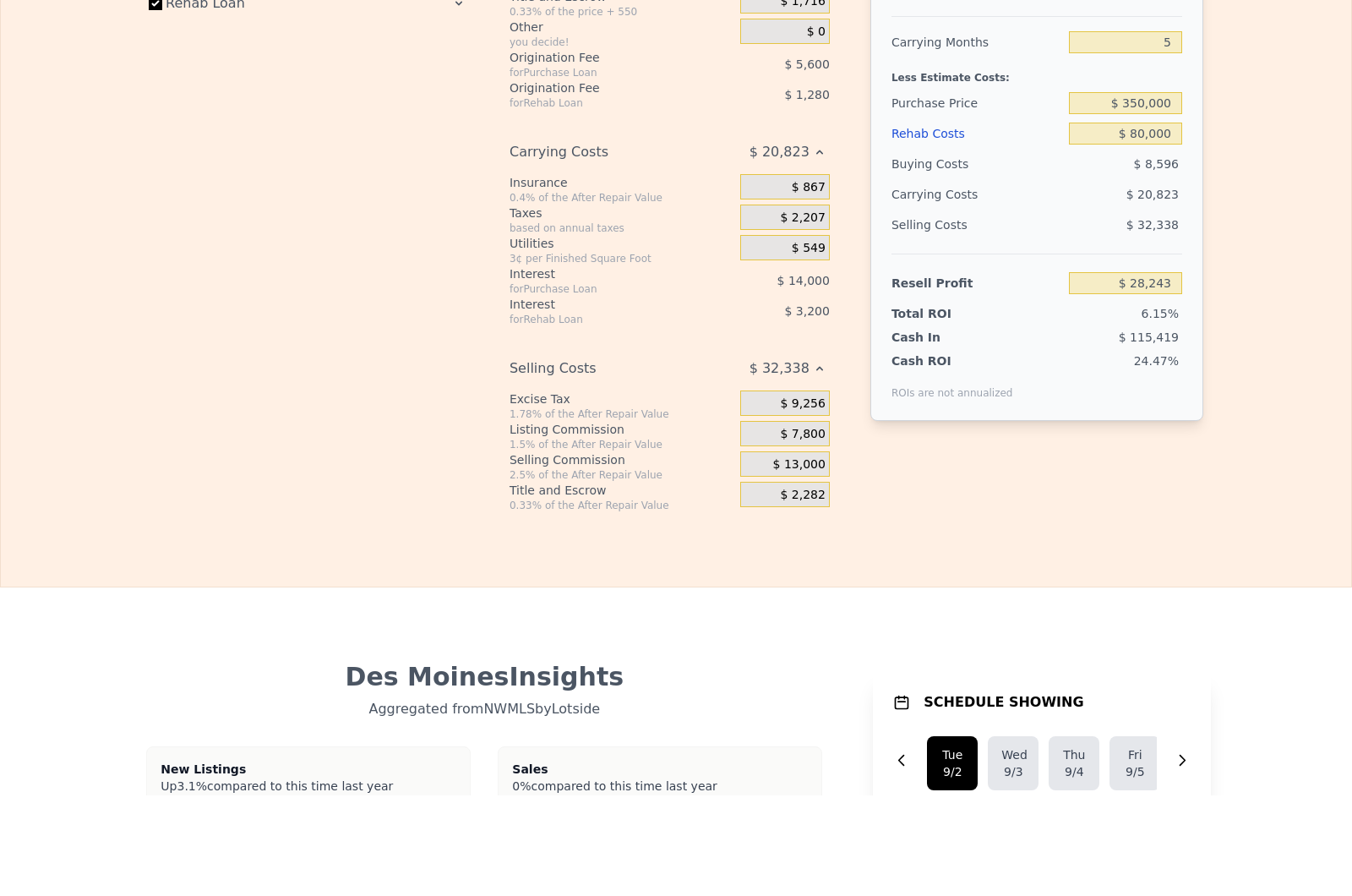
scroll to position [2549, 0]
click at [1058, 475] on div "After Repair Value $ 520,000 Carrying Months 5 Less Estimate Costs: Purchase Pr…" at bounding box center [1037, 317] width 333 height 534
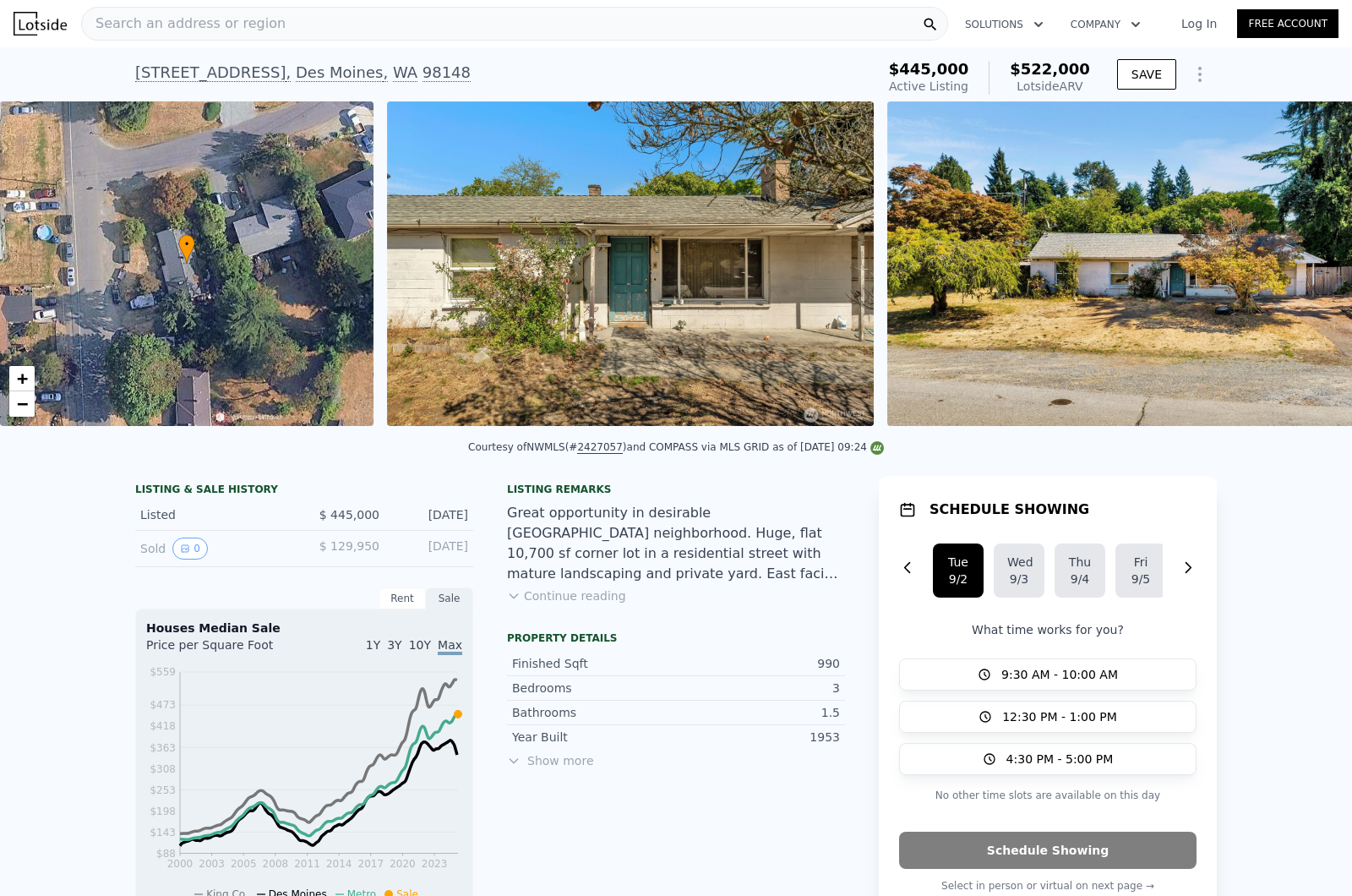
scroll to position [0, 0]
click at [181, 28] on span "Search an address or region" at bounding box center [183, 23] width 204 height 20
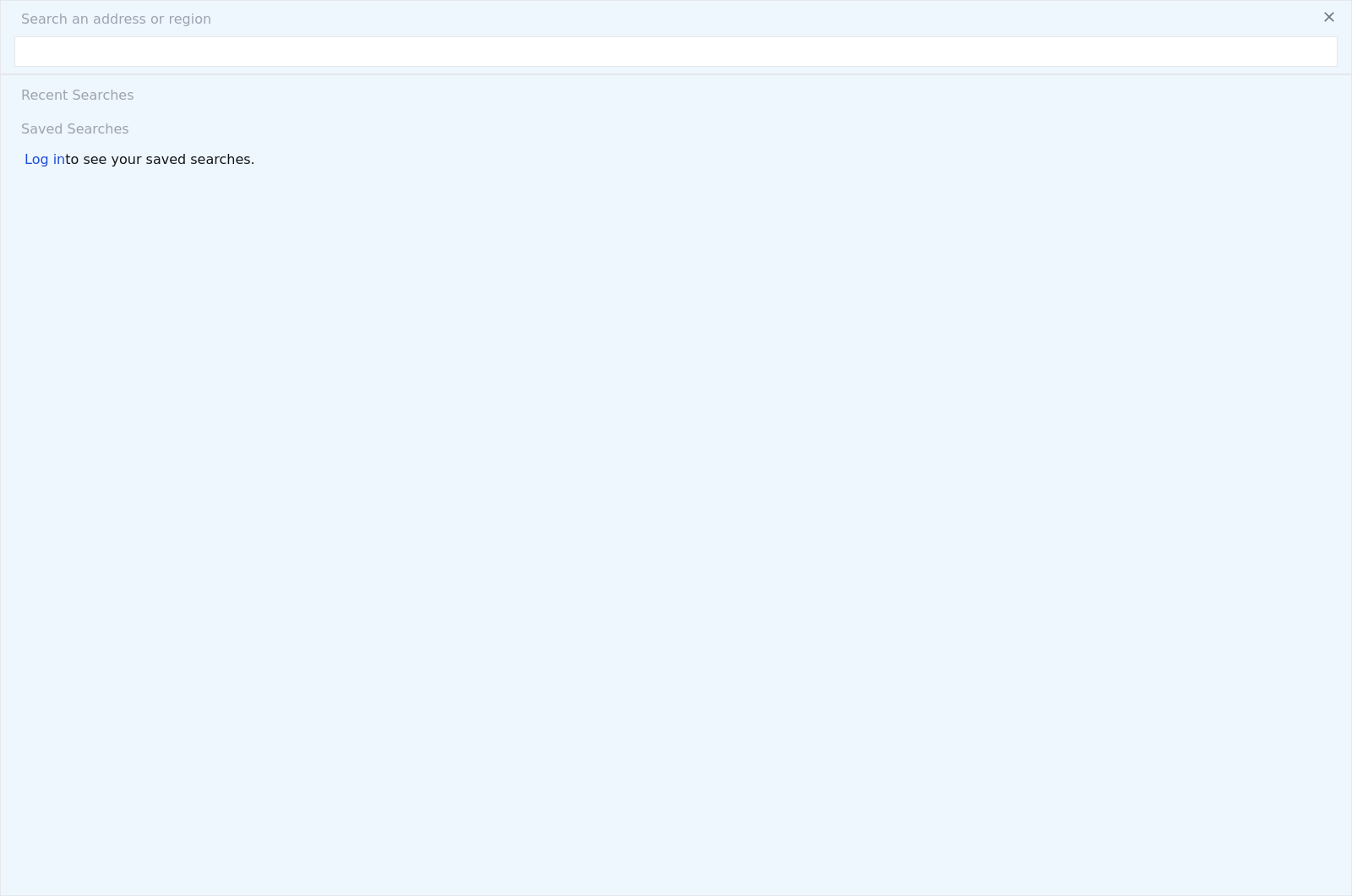
paste input "[STREET_ADDRESS]"
type input "[STREET_ADDRESS]"
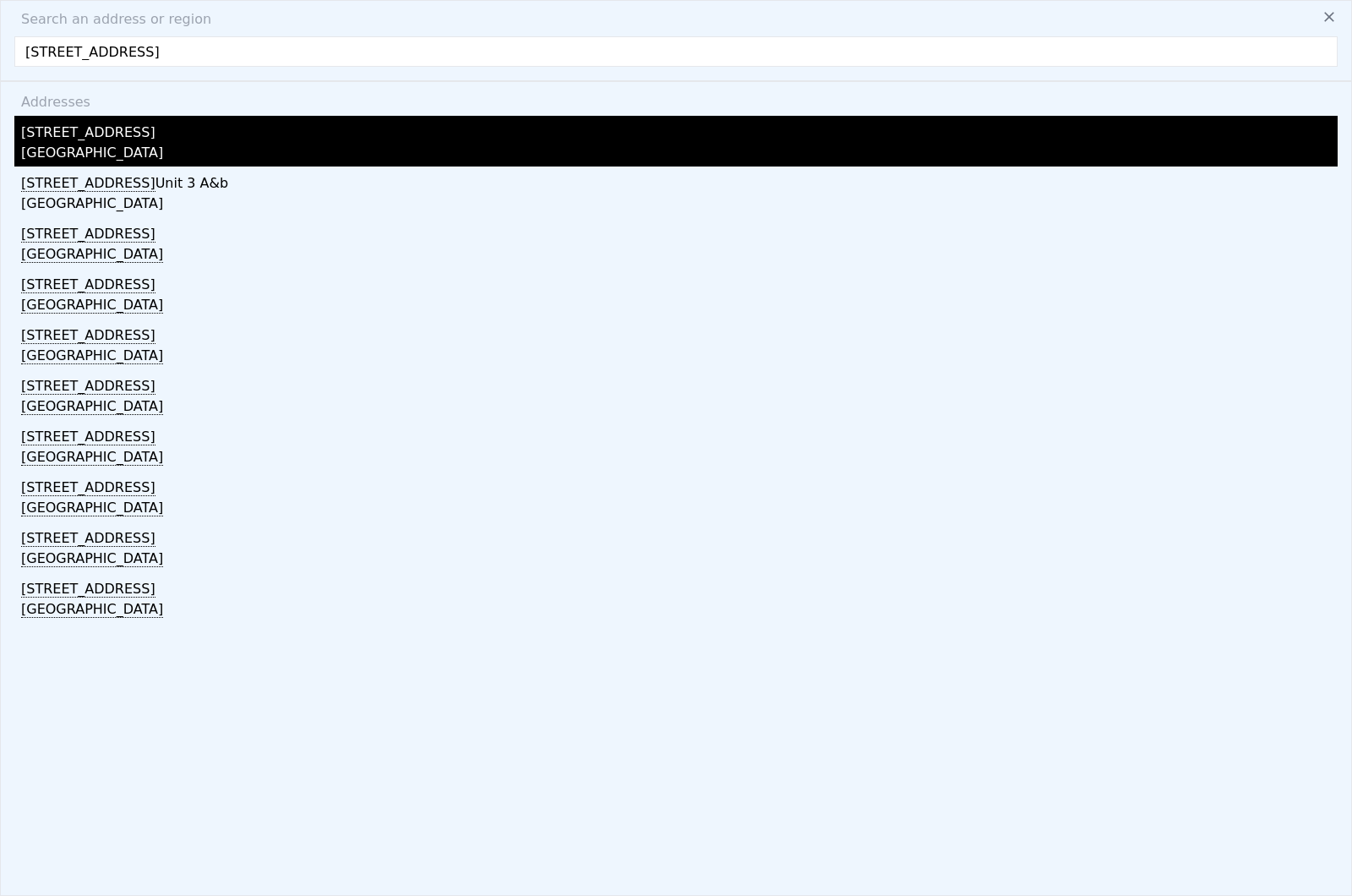
click at [105, 135] on div "[STREET_ADDRESS]" at bounding box center [680, 130] width 1317 height 27
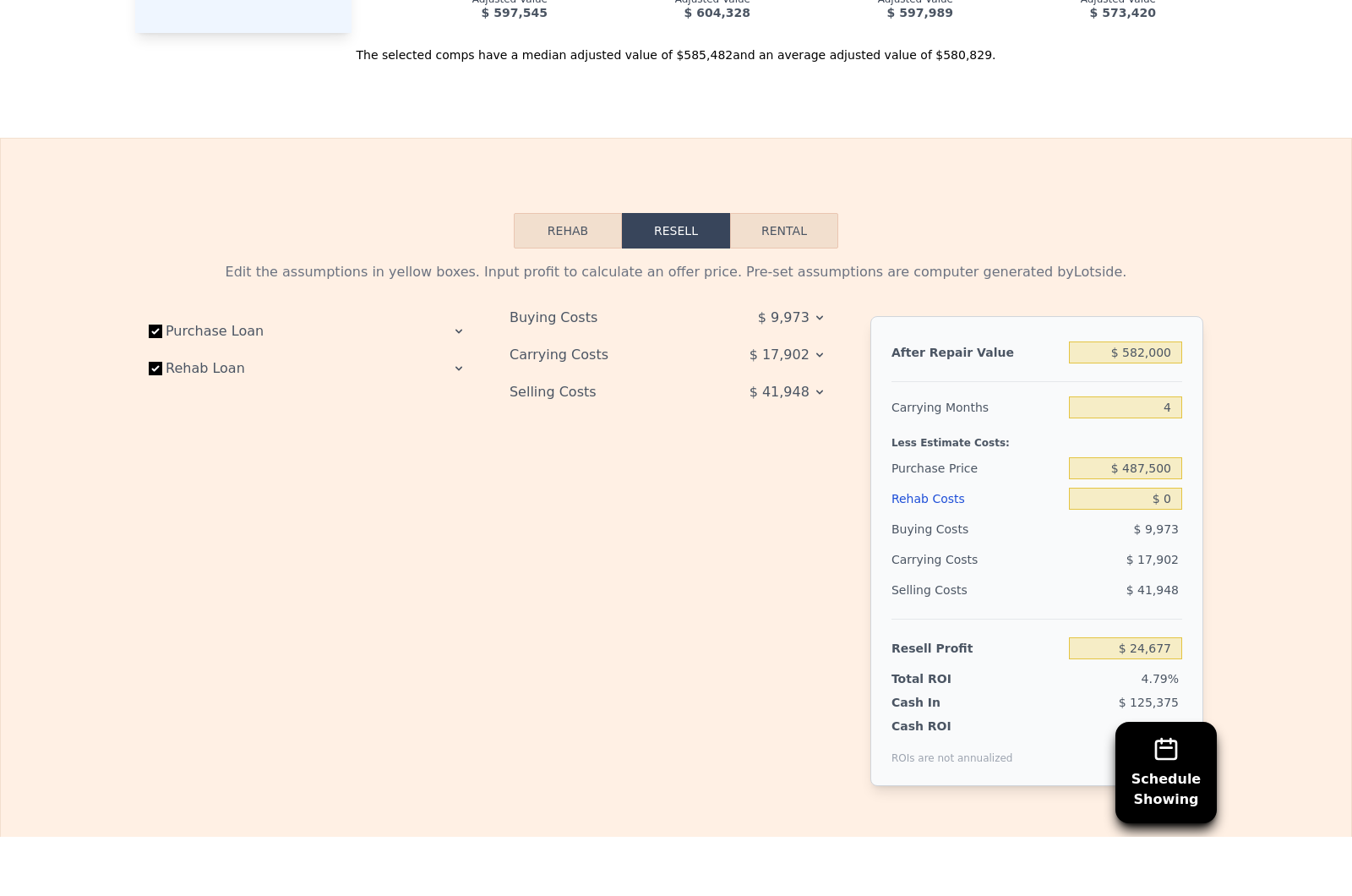
scroll to position [1, 0]
